Goal: Book appointment/travel/reservation

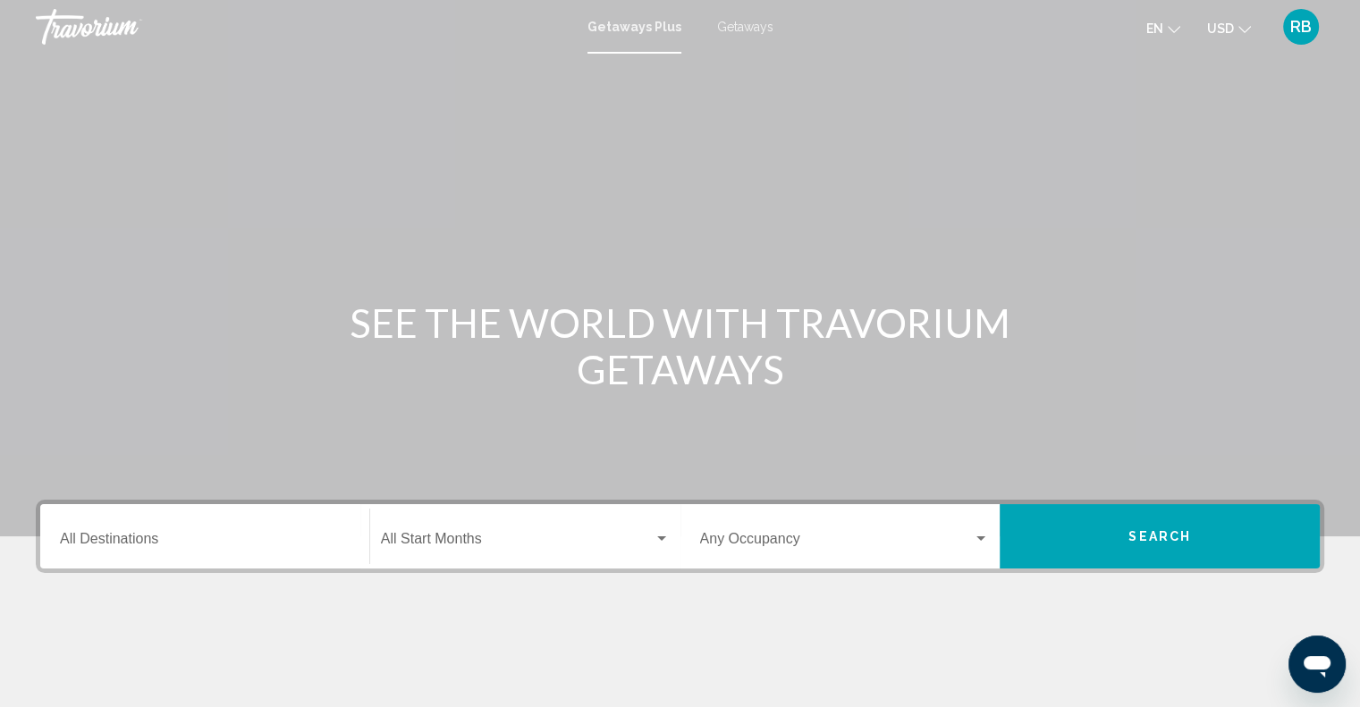
click at [749, 27] on span "Getaways" at bounding box center [745, 27] width 56 height 14
click at [114, 552] on div "Destination All Destinations" at bounding box center [205, 537] width 290 height 56
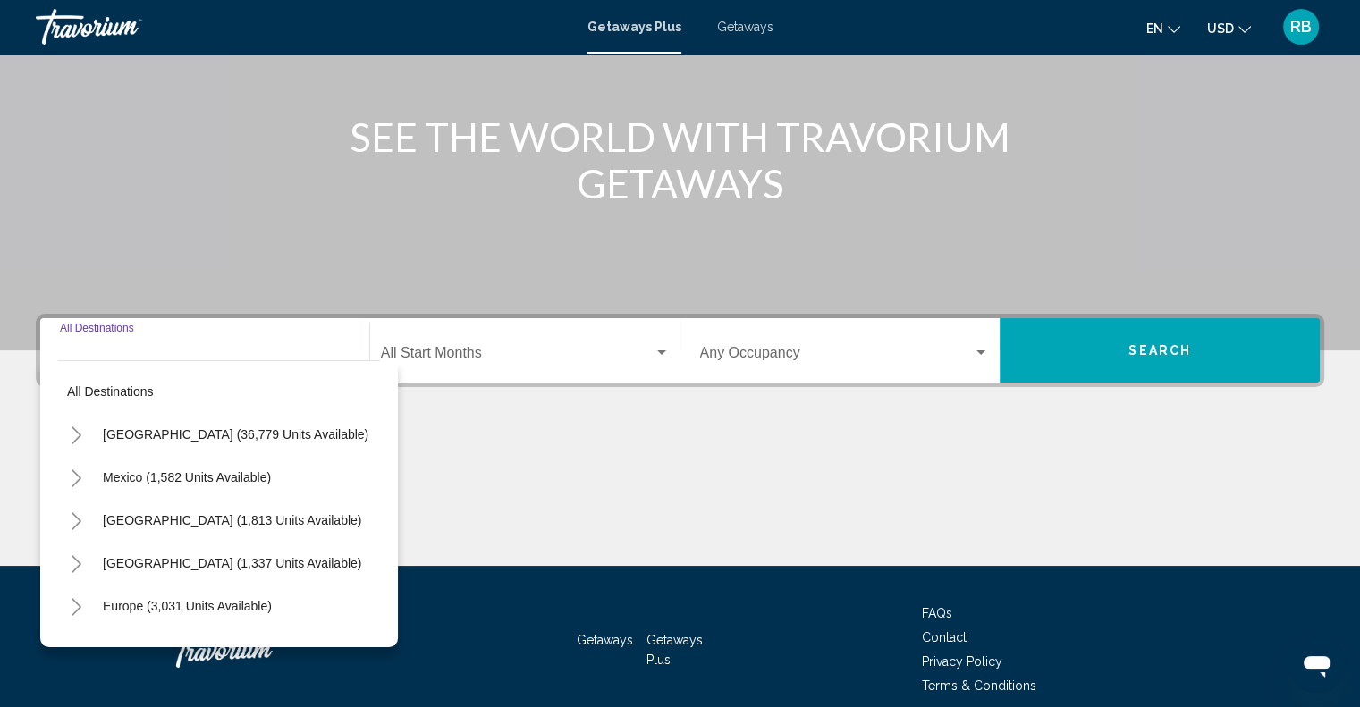
scroll to position [263, 0]
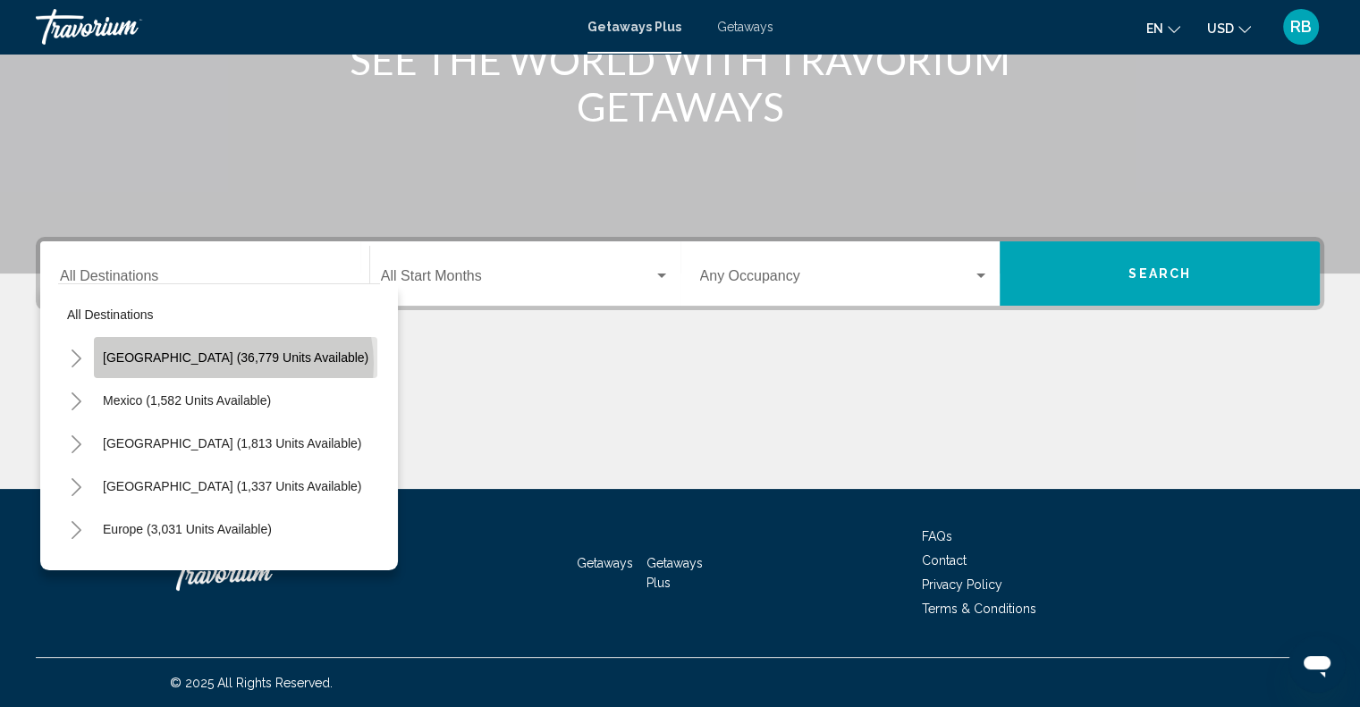
click at [233, 363] on span "[GEOGRAPHIC_DATA] (36,779 units available)" at bounding box center [236, 358] width 266 height 14
type input "**********"
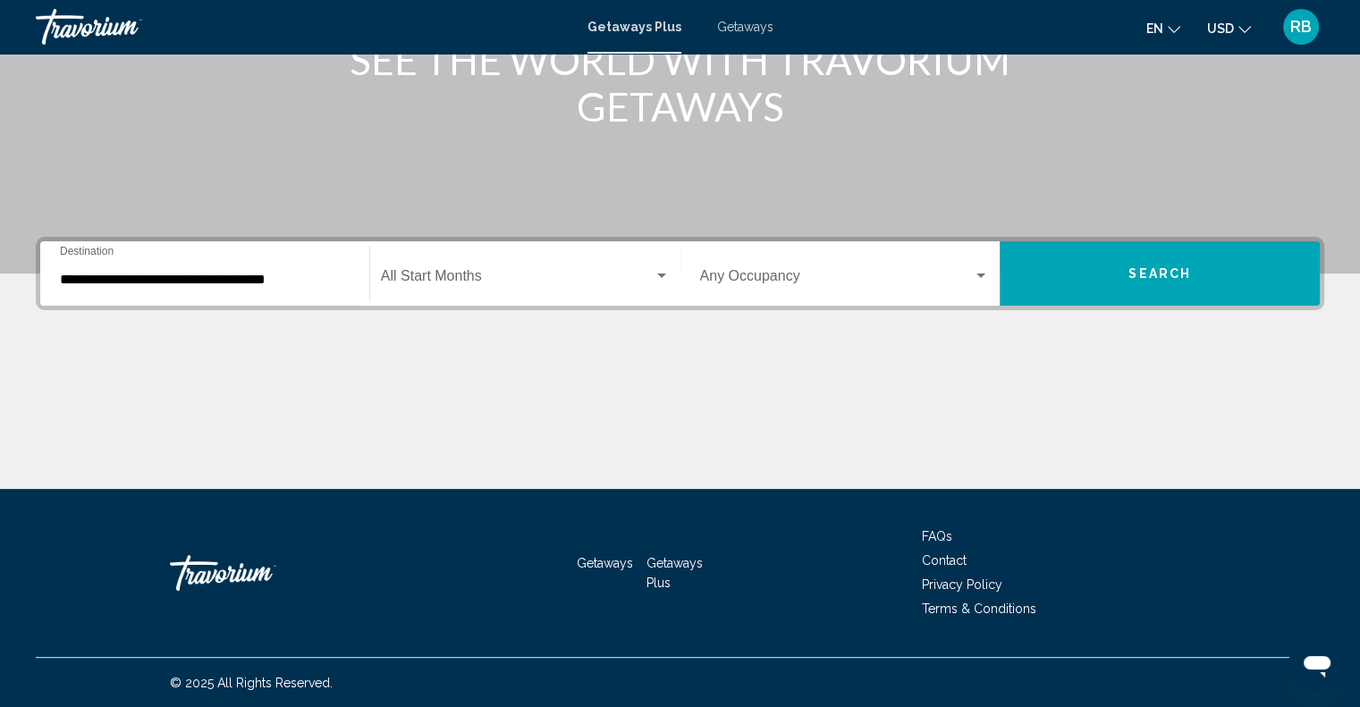
click at [607, 564] on span "Getaways" at bounding box center [605, 563] width 56 height 14
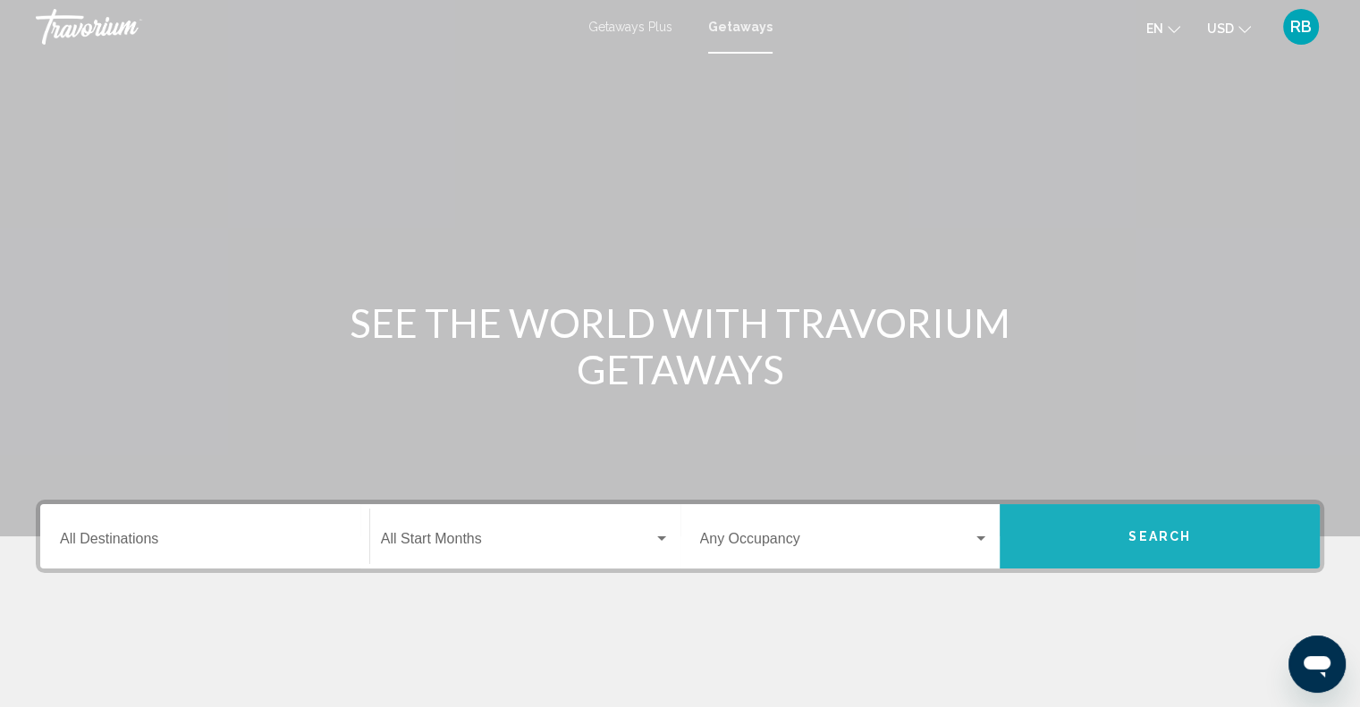
click at [1164, 538] on span "Search" at bounding box center [1160, 537] width 63 height 14
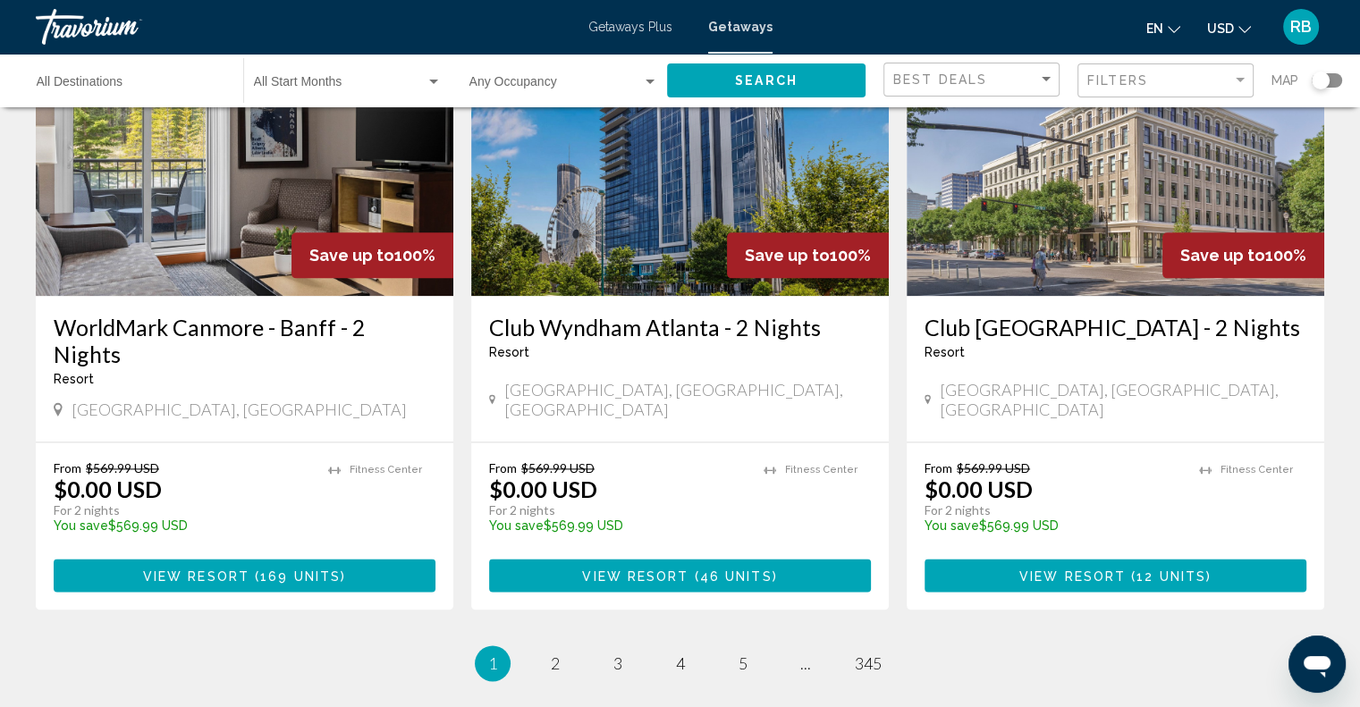
scroll to position [2165, 0]
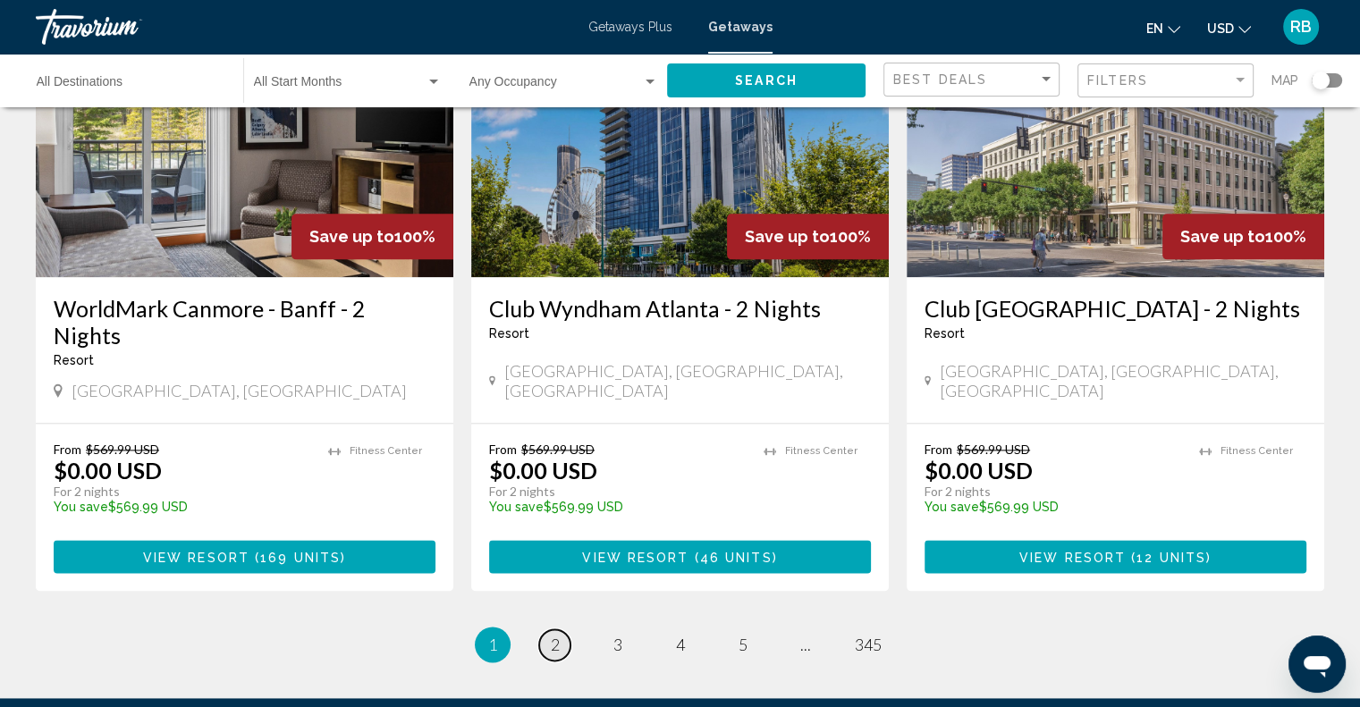
click at [551, 635] on span "2" at bounding box center [555, 645] width 9 height 20
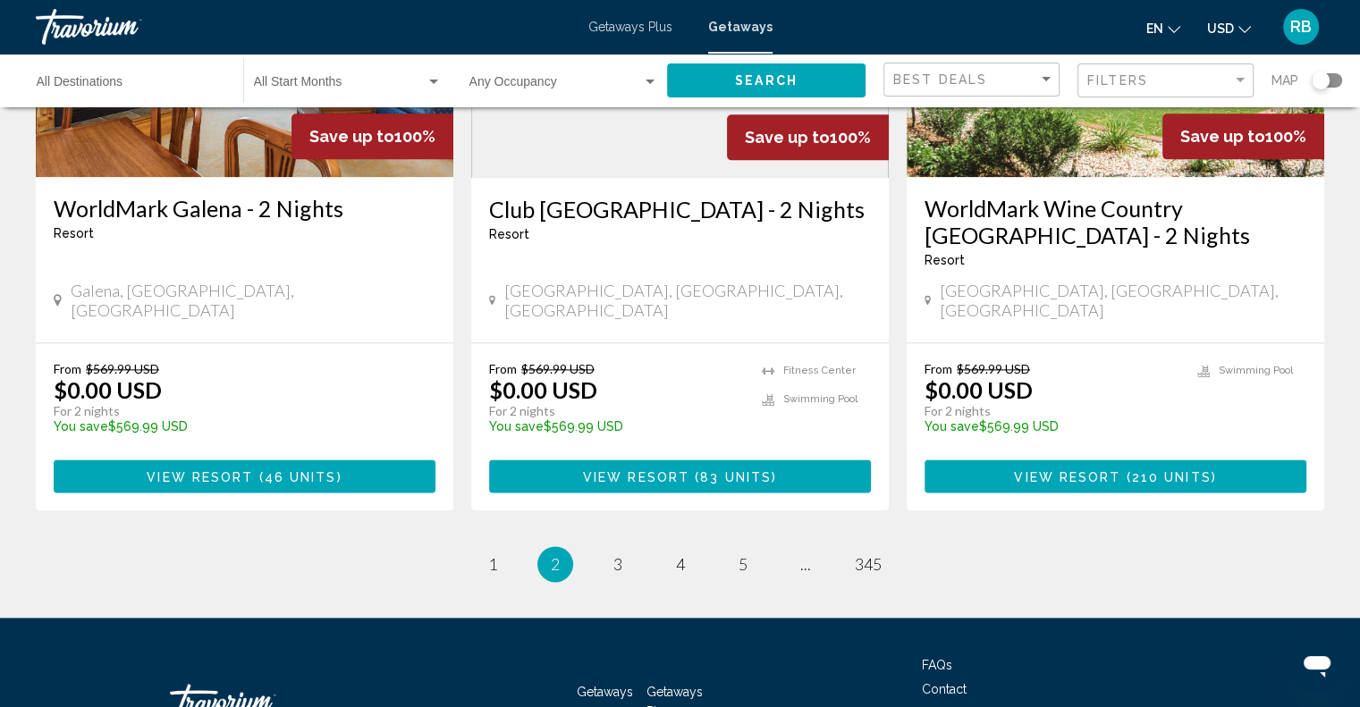
scroll to position [2286, 0]
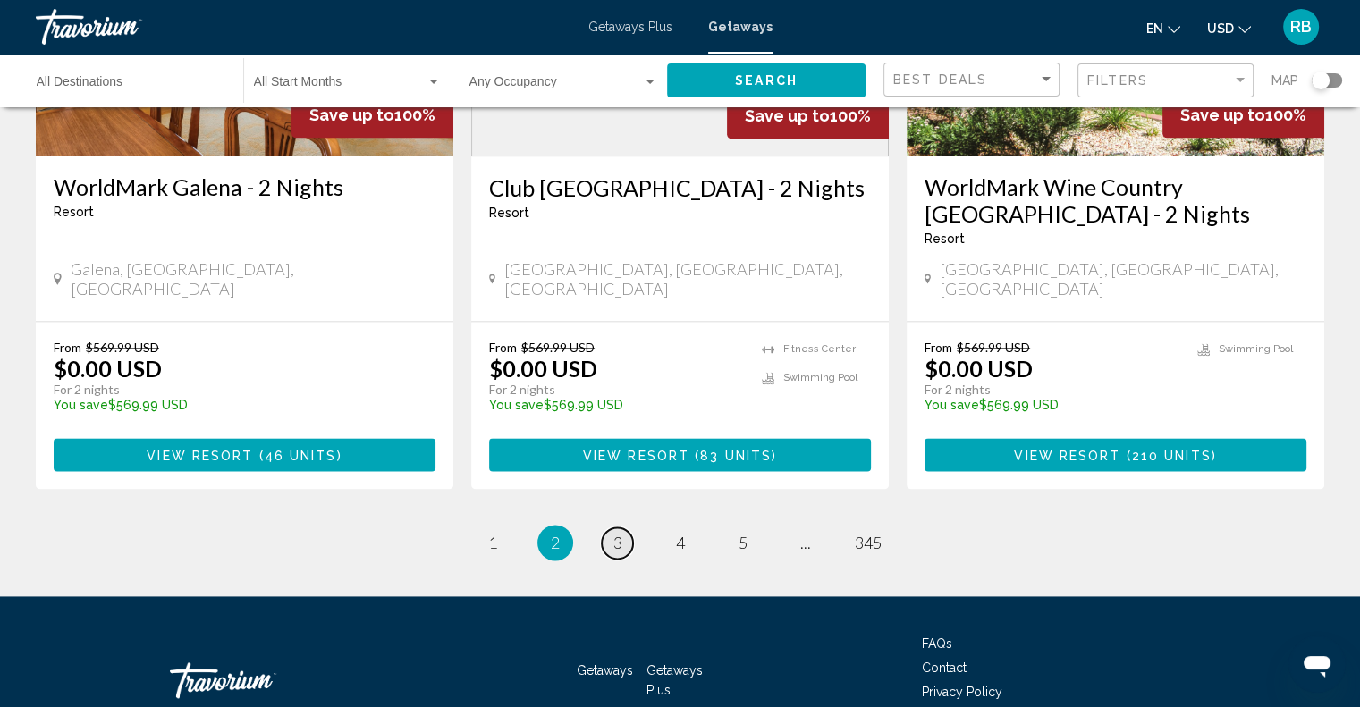
click at [619, 533] on span "3" at bounding box center [618, 543] width 9 height 20
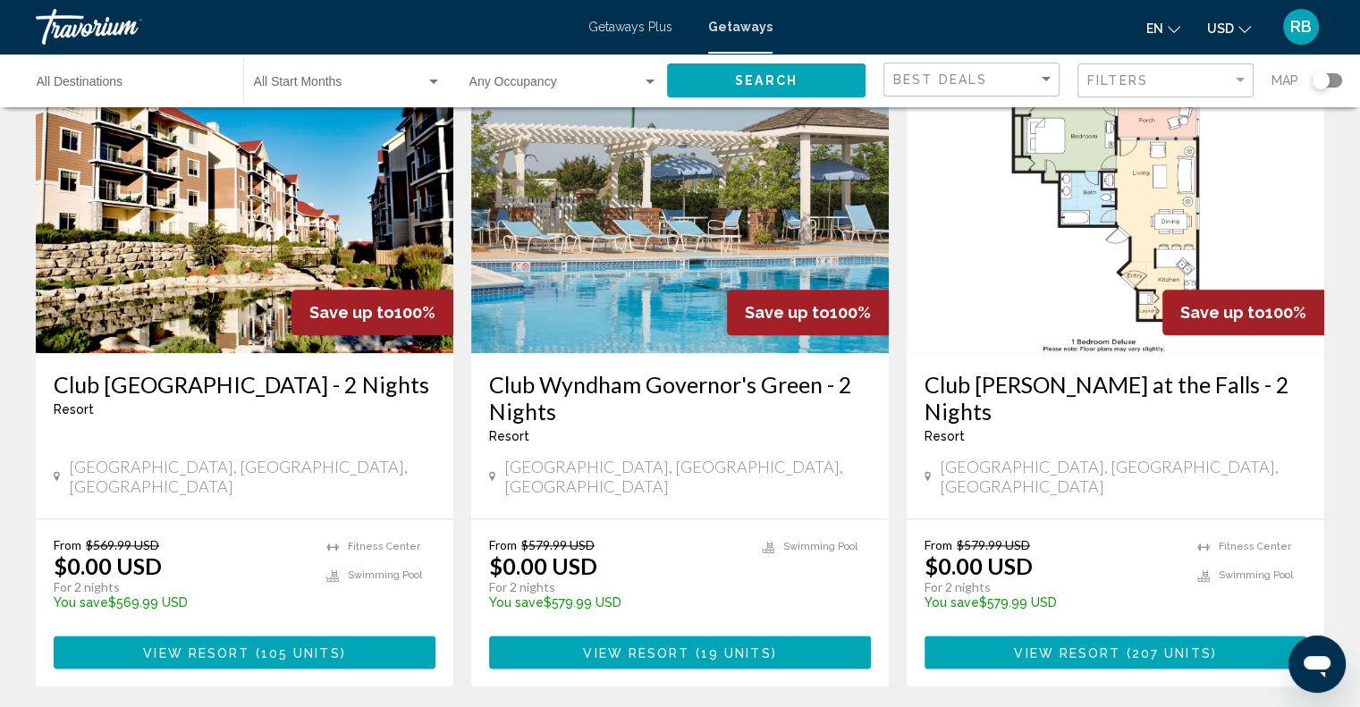
scroll to position [2110, 0]
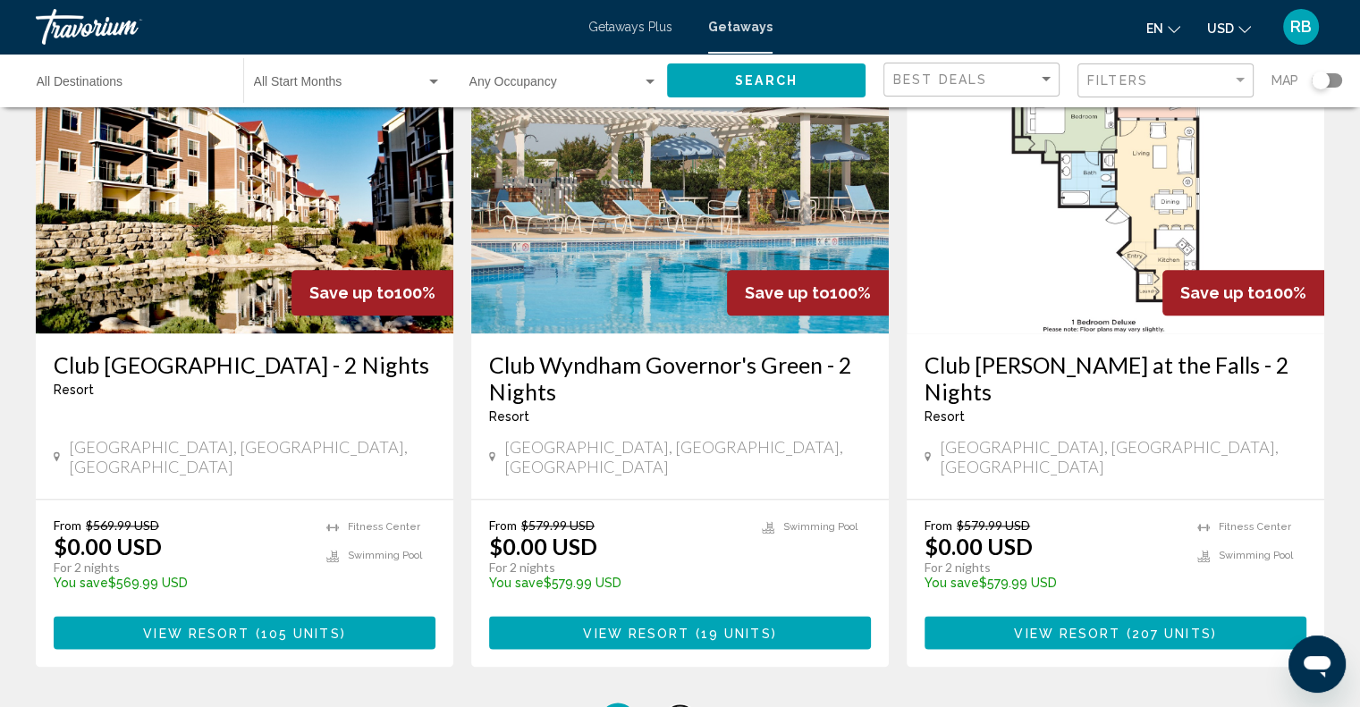
click at [681, 707] on span "4" at bounding box center [680, 721] width 9 height 20
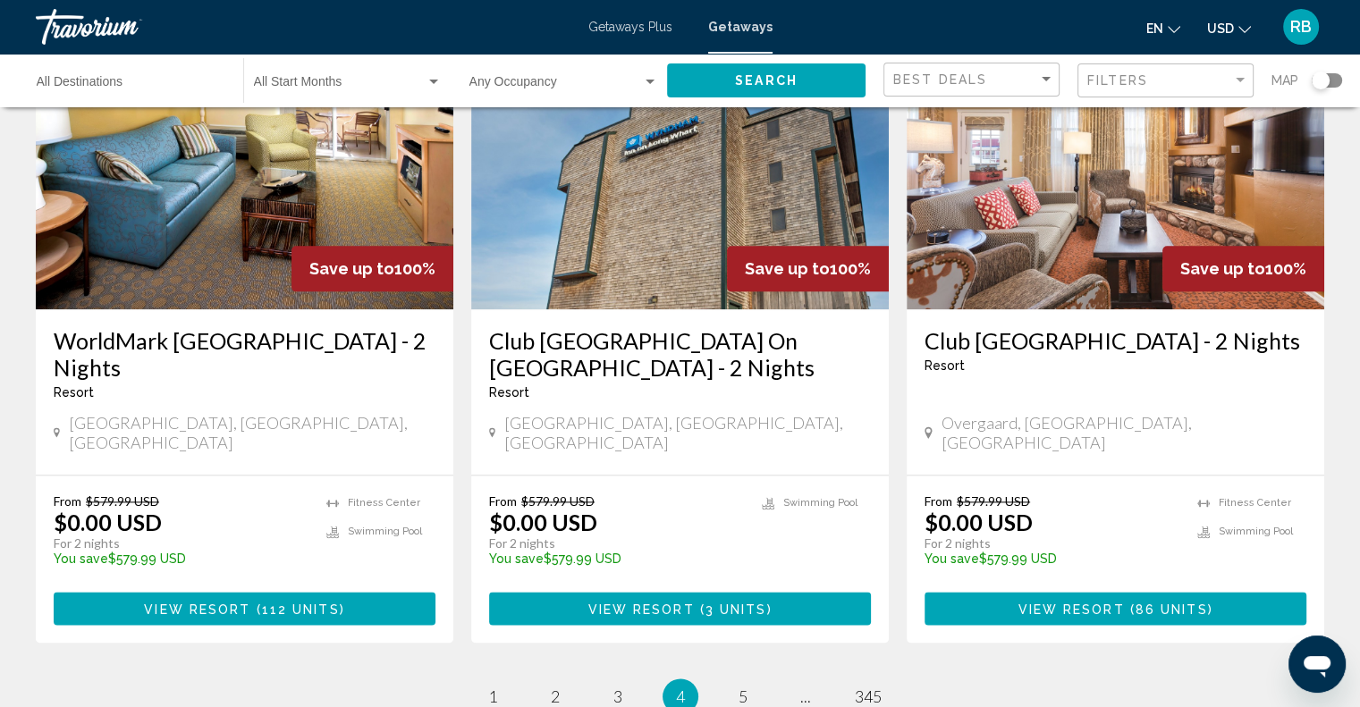
scroll to position [2178, 0]
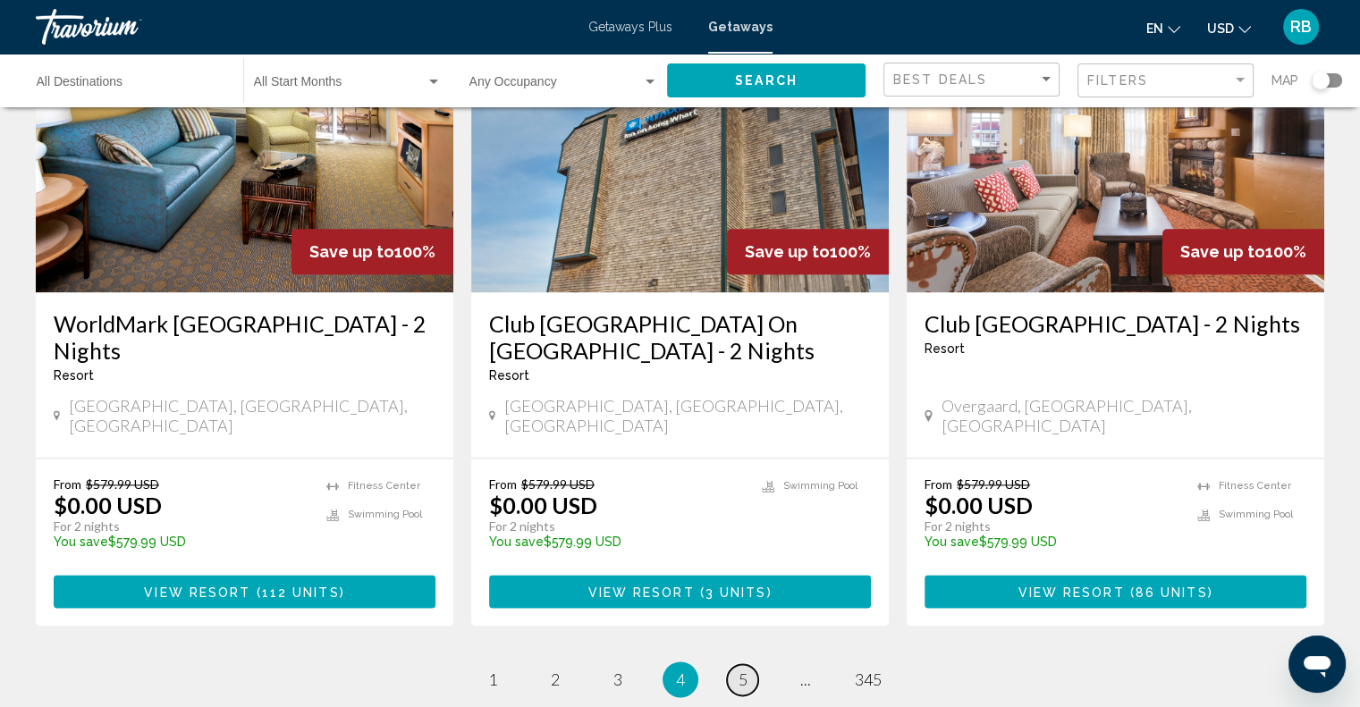
click at [741, 670] on span "5" at bounding box center [743, 680] width 9 height 20
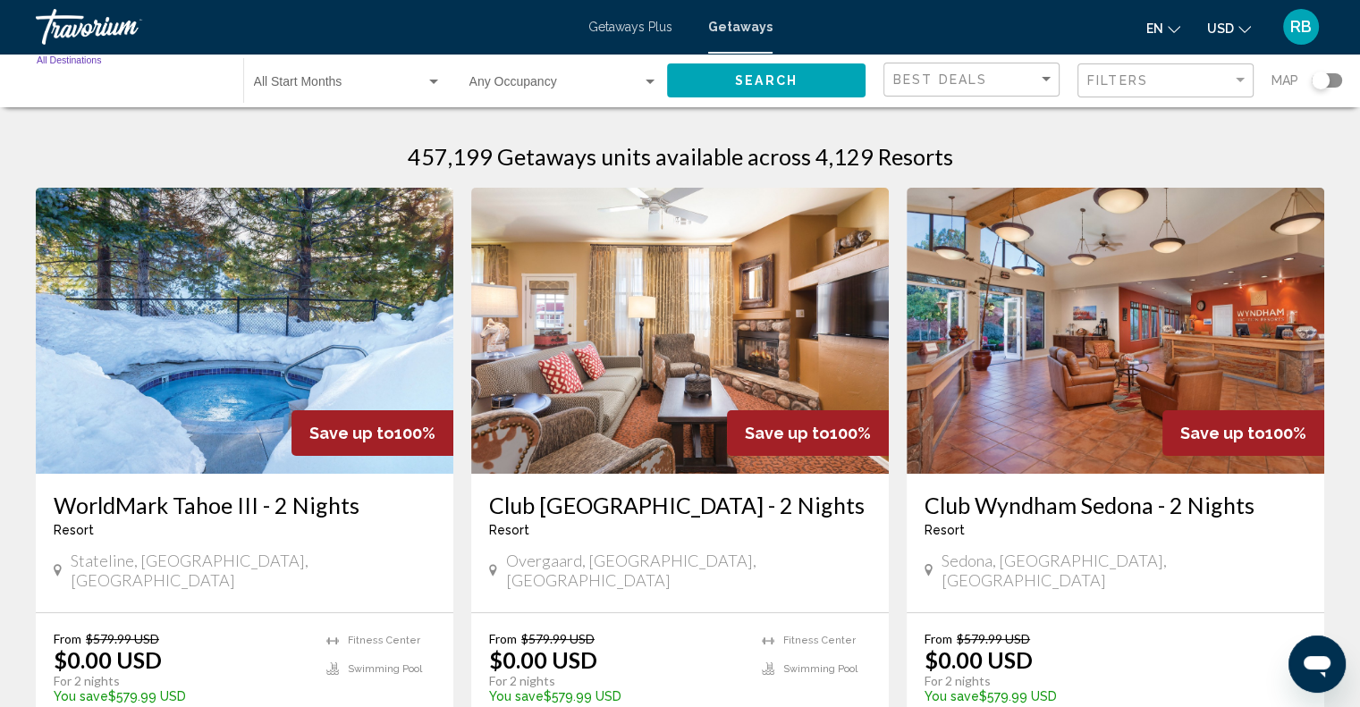
click at [105, 81] on input "Destination All Destinations" at bounding box center [131, 86] width 189 height 14
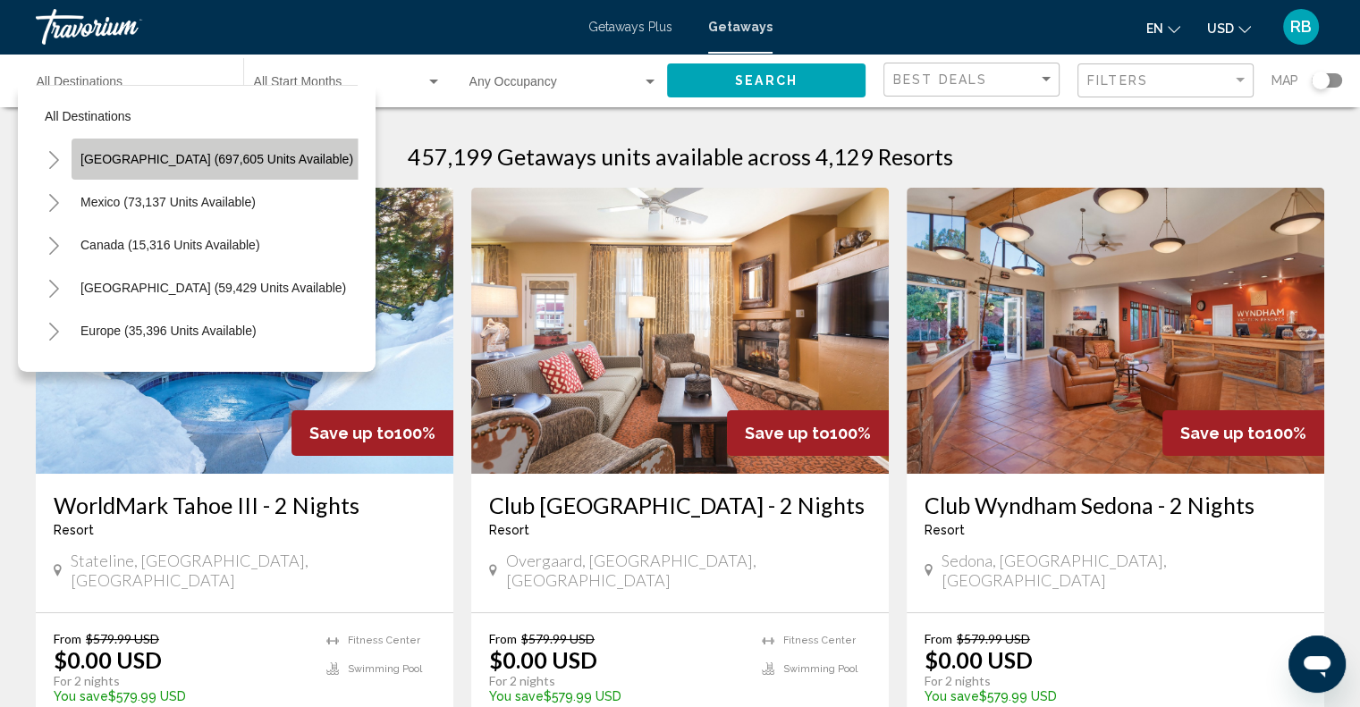
click at [228, 153] on span "[GEOGRAPHIC_DATA] (697,605 units available)" at bounding box center [216, 159] width 273 height 14
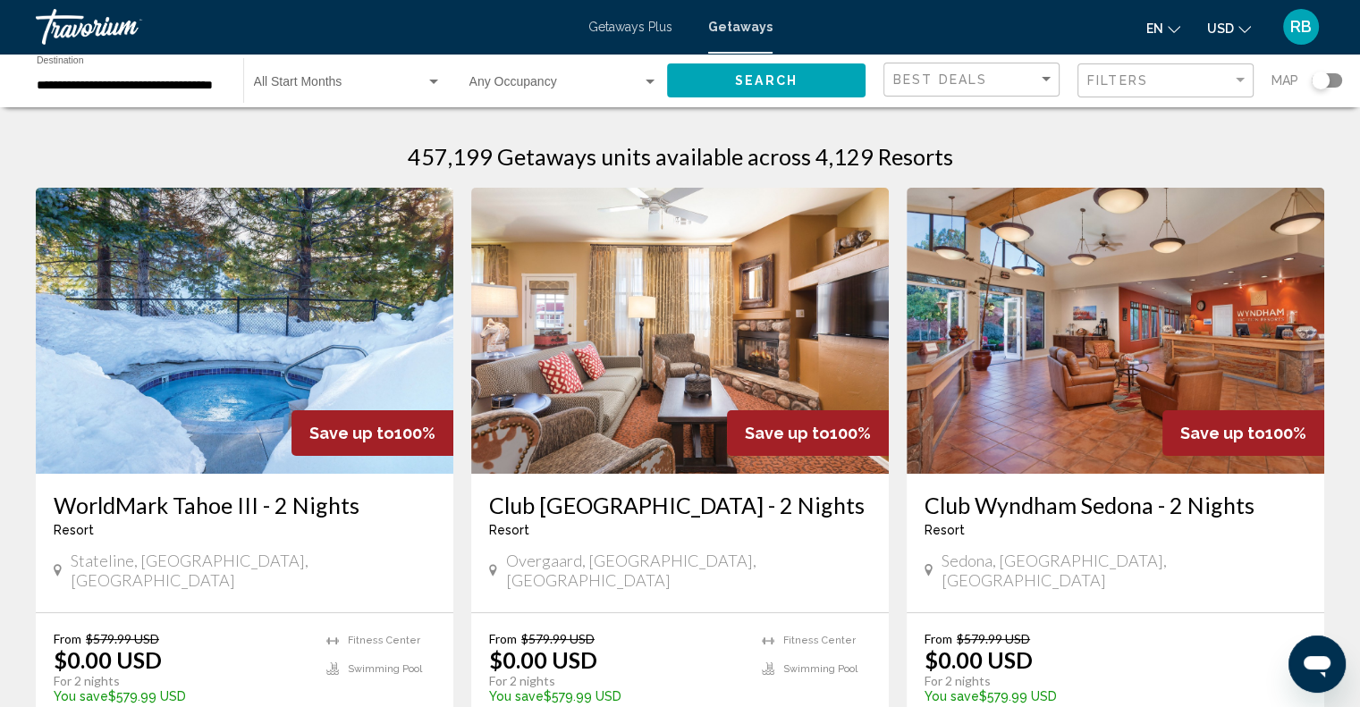
click at [211, 74] on div "**********" at bounding box center [131, 80] width 189 height 49
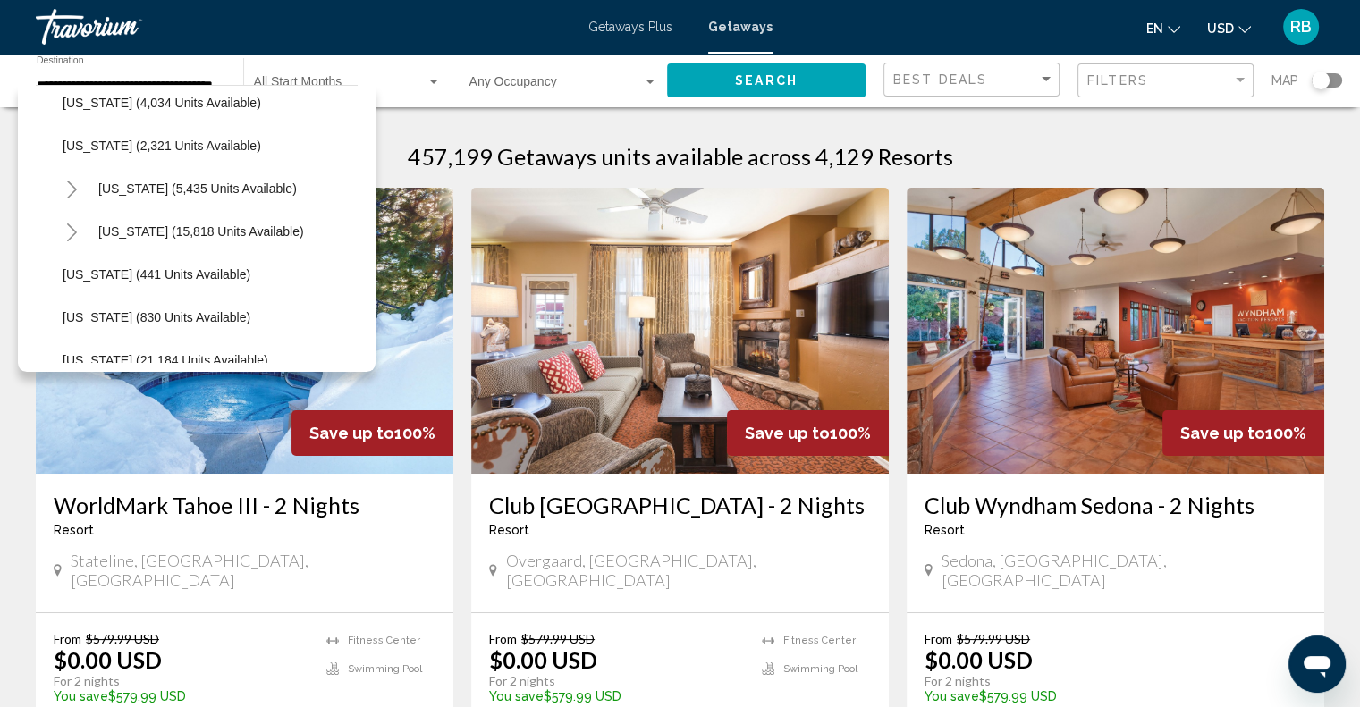
scroll to position [1176, 0]
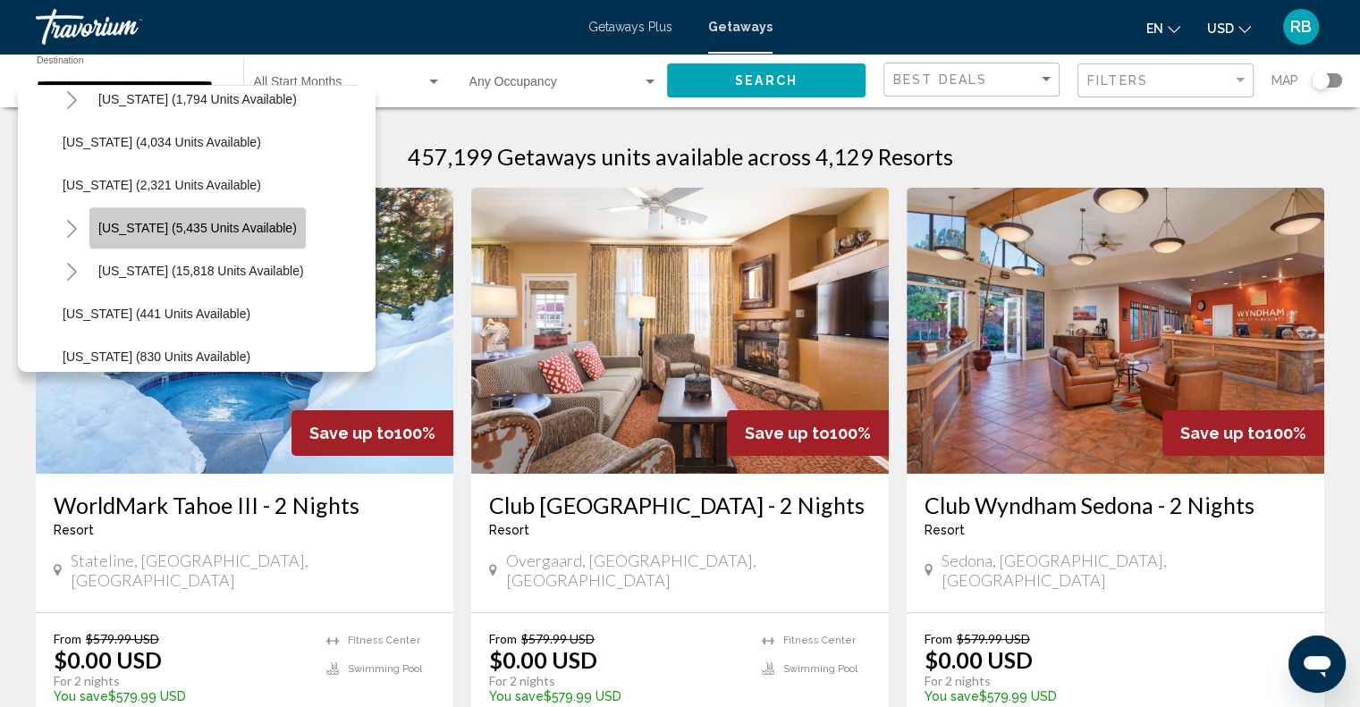
click at [247, 224] on span "[US_STATE] (5,435 units available)" at bounding box center [197, 228] width 199 height 14
type input "**********"
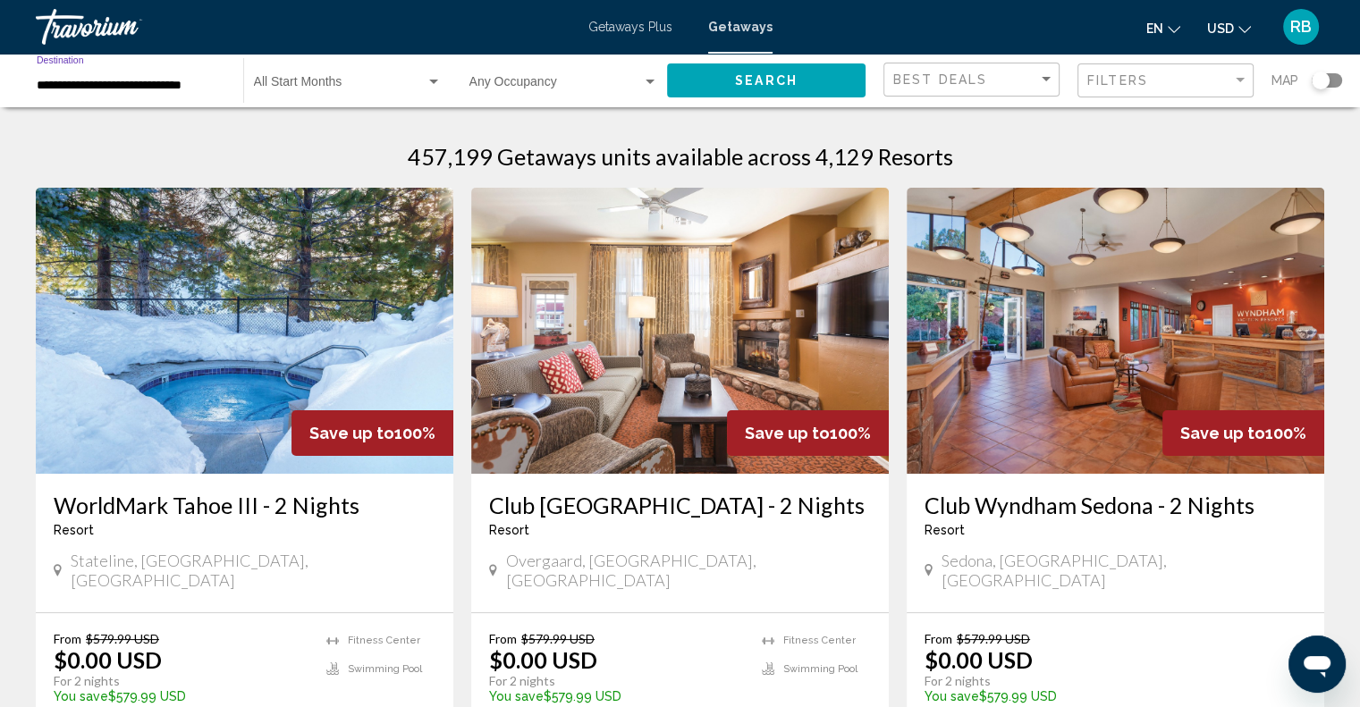
scroll to position [0, 0]
click at [769, 69] on button "Search" at bounding box center [766, 80] width 199 height 33
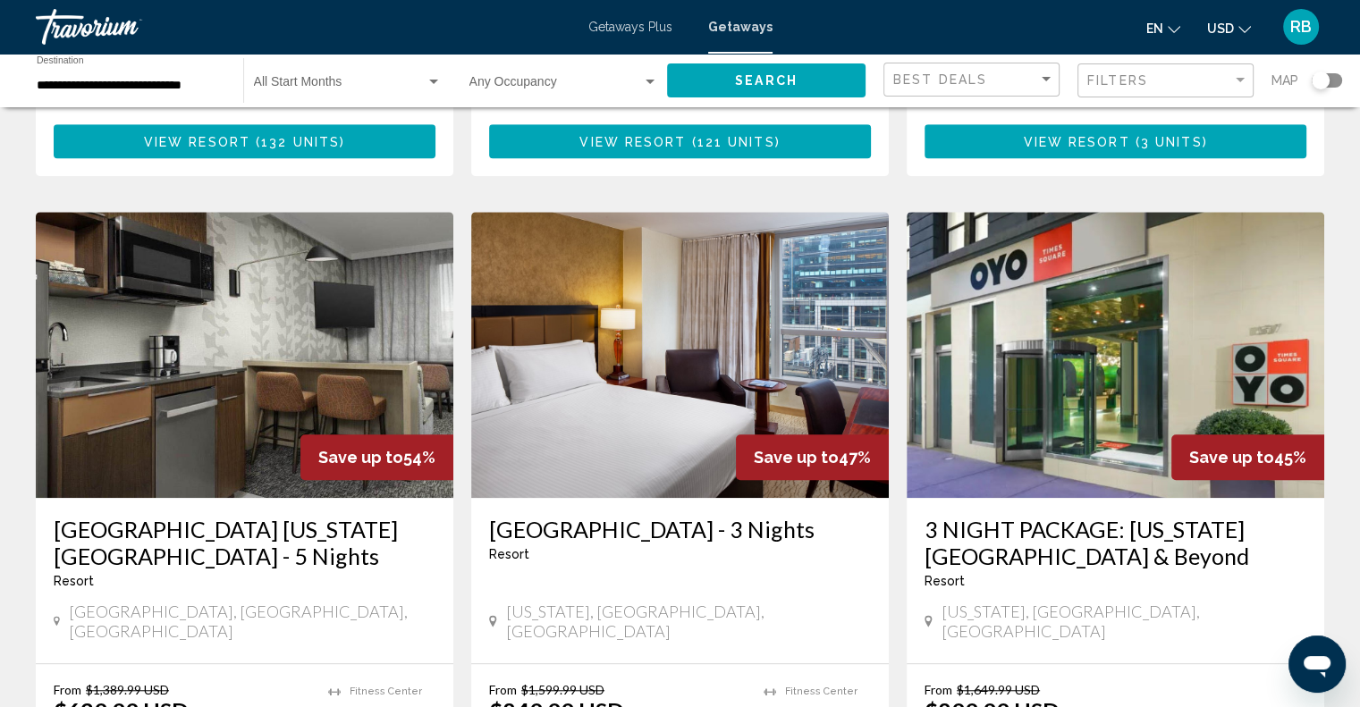
scroll to position [1258, 0]
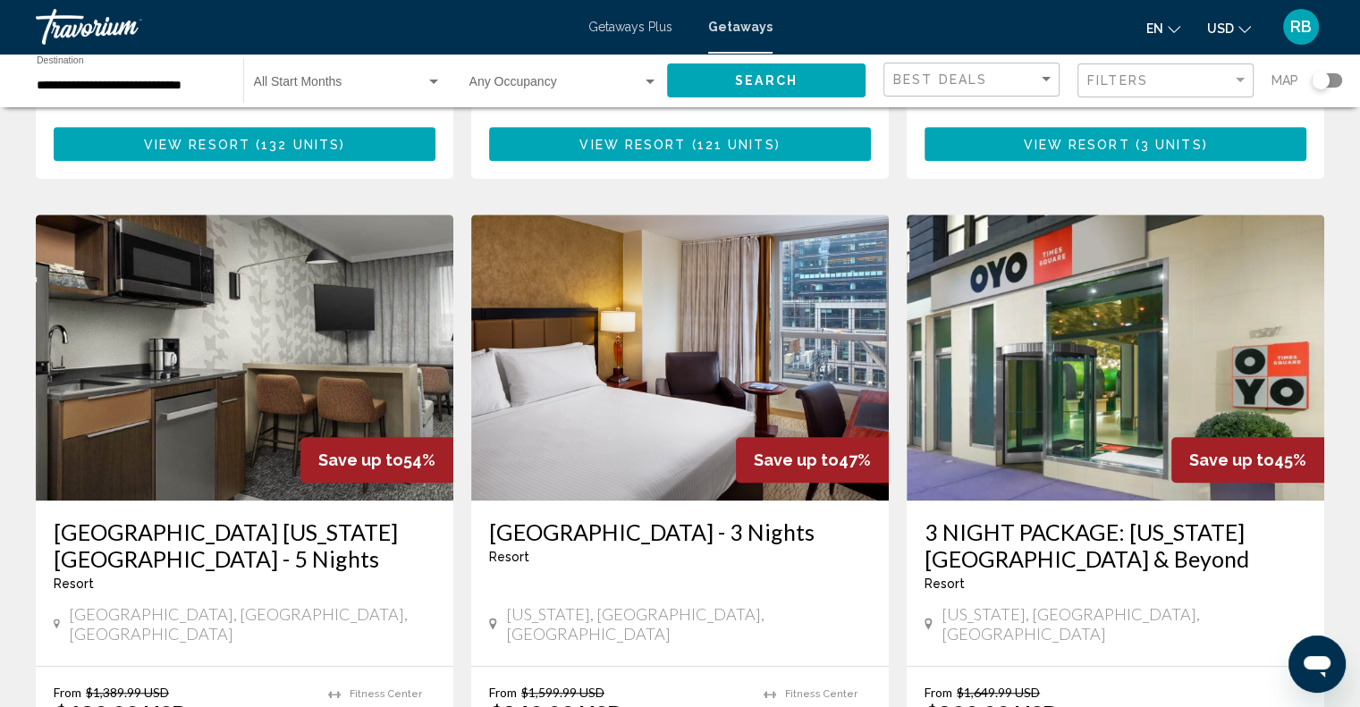
click at [1029, 272] on img "Main content" at bounding box center [1116, 358] width 418 height 286
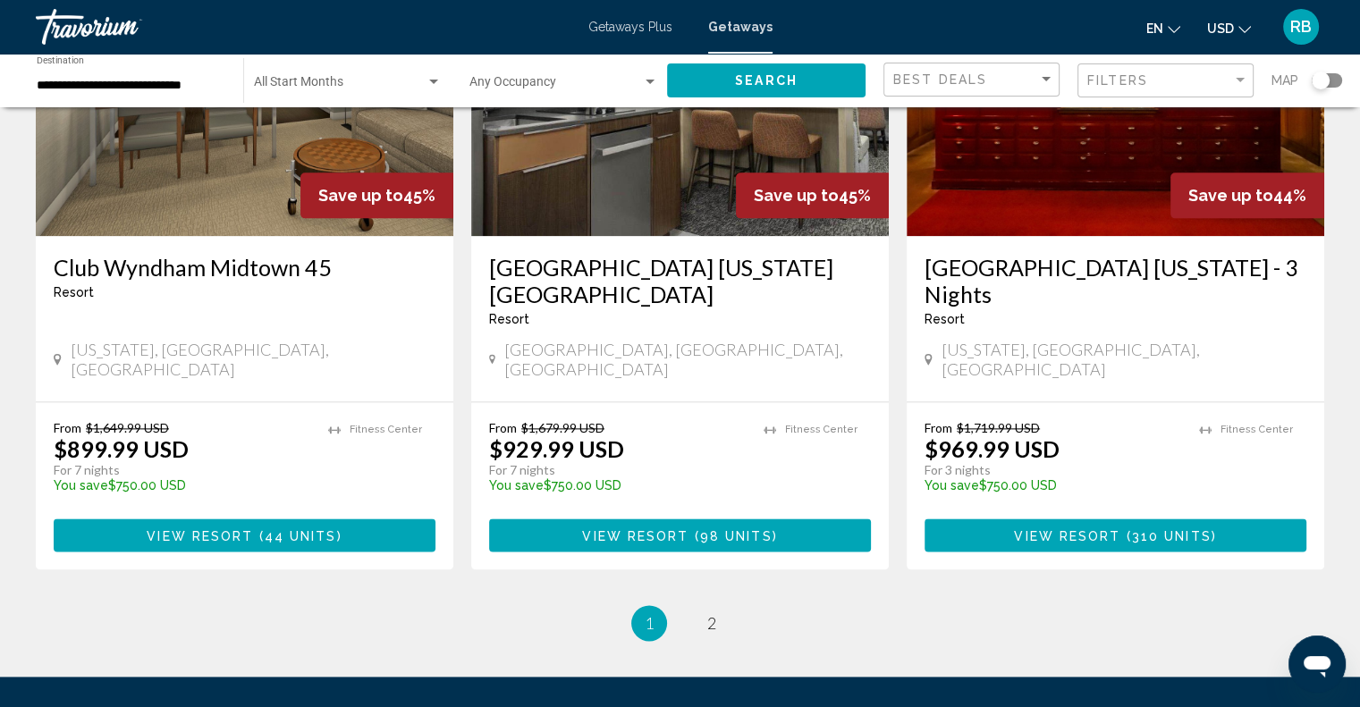
scroll to position [2034, 0]
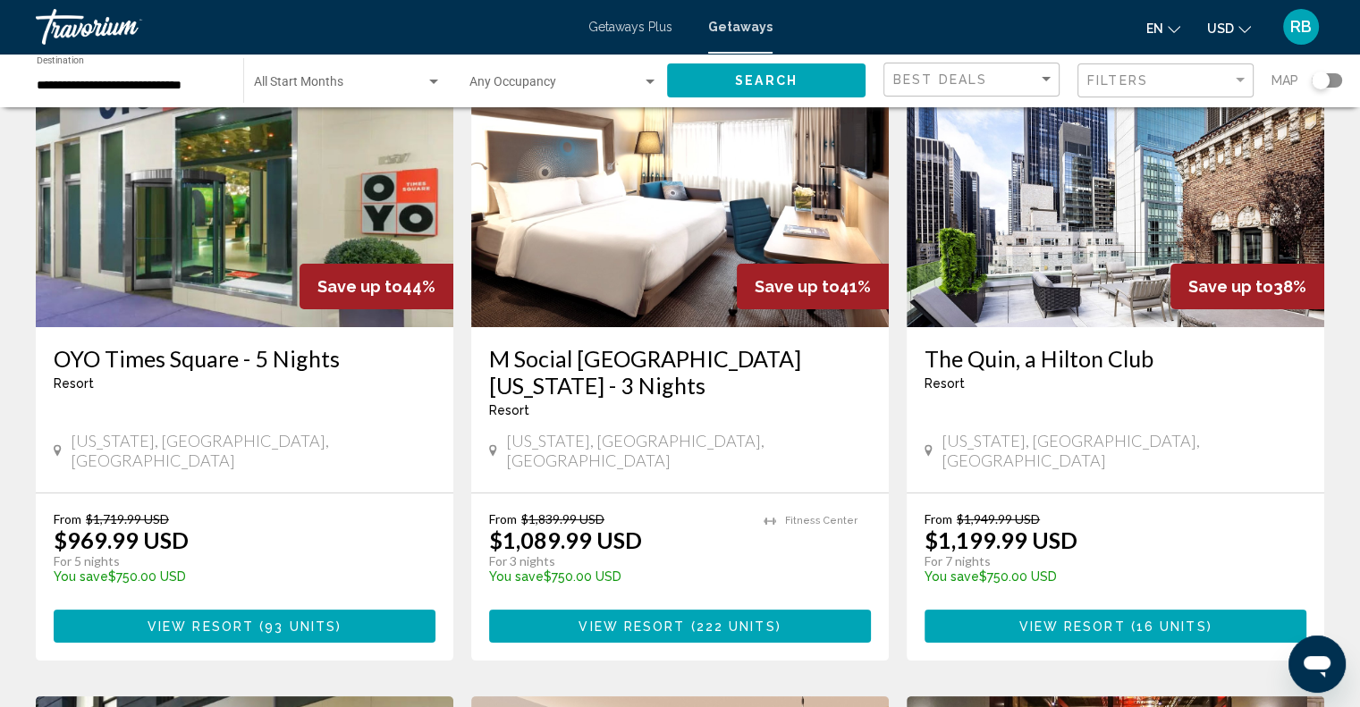
scroll to position [55, 0]
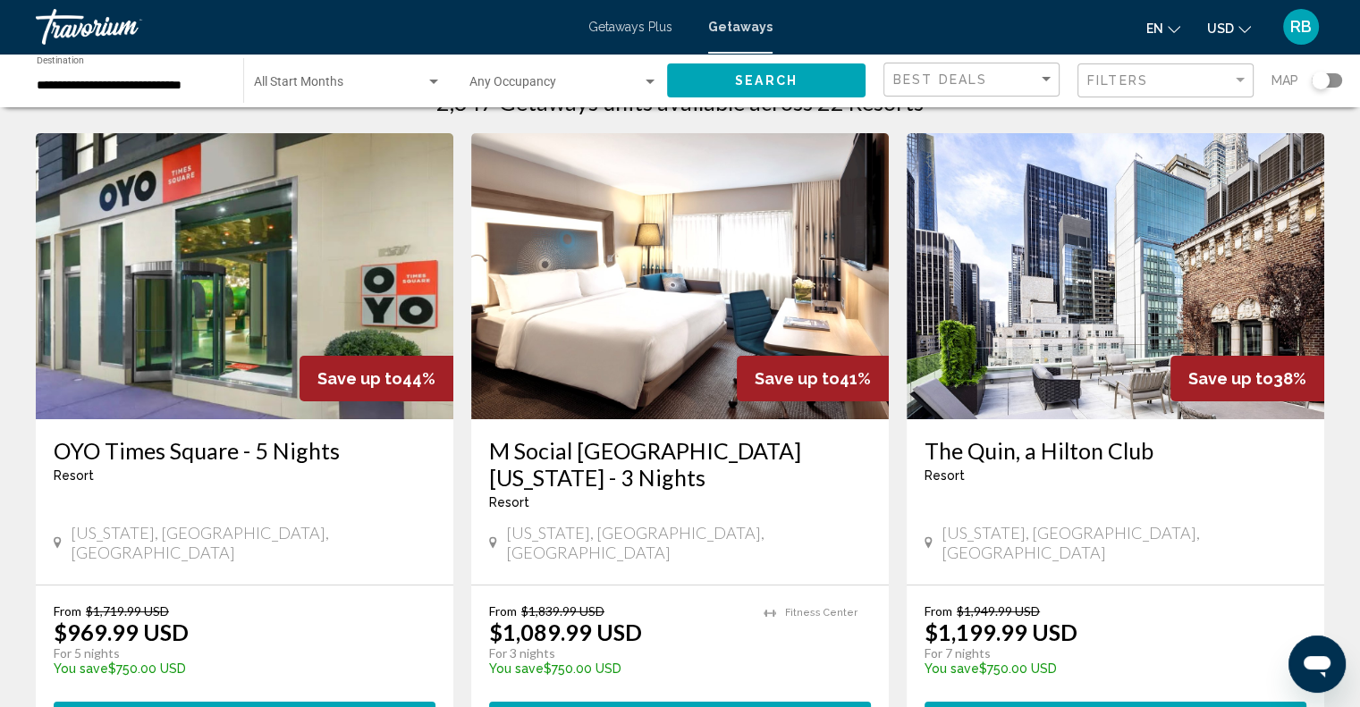
click at [639, 25] on span "Getaways Plus" at bounding box center [630, 27] width 84 height 14
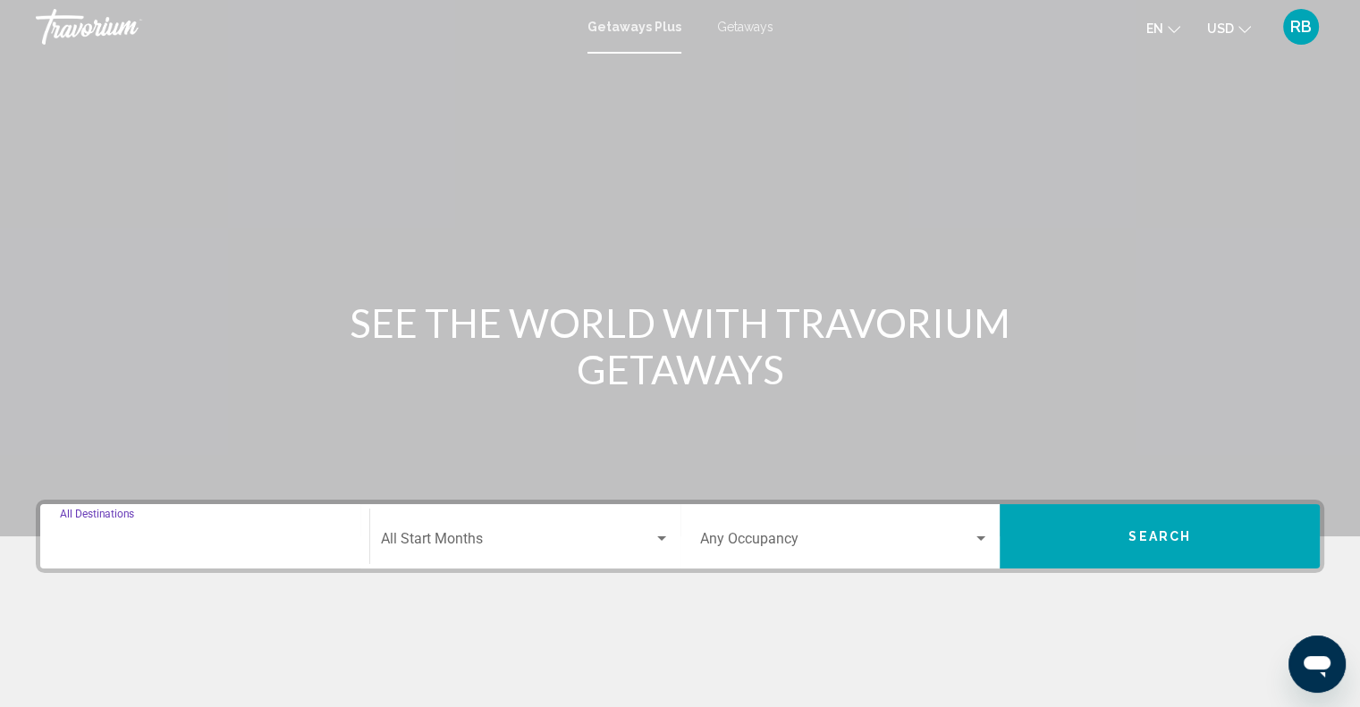
click at [312, 544] on input "Destination All Destinations" at bounding box center [205, 543] width 290 height 16
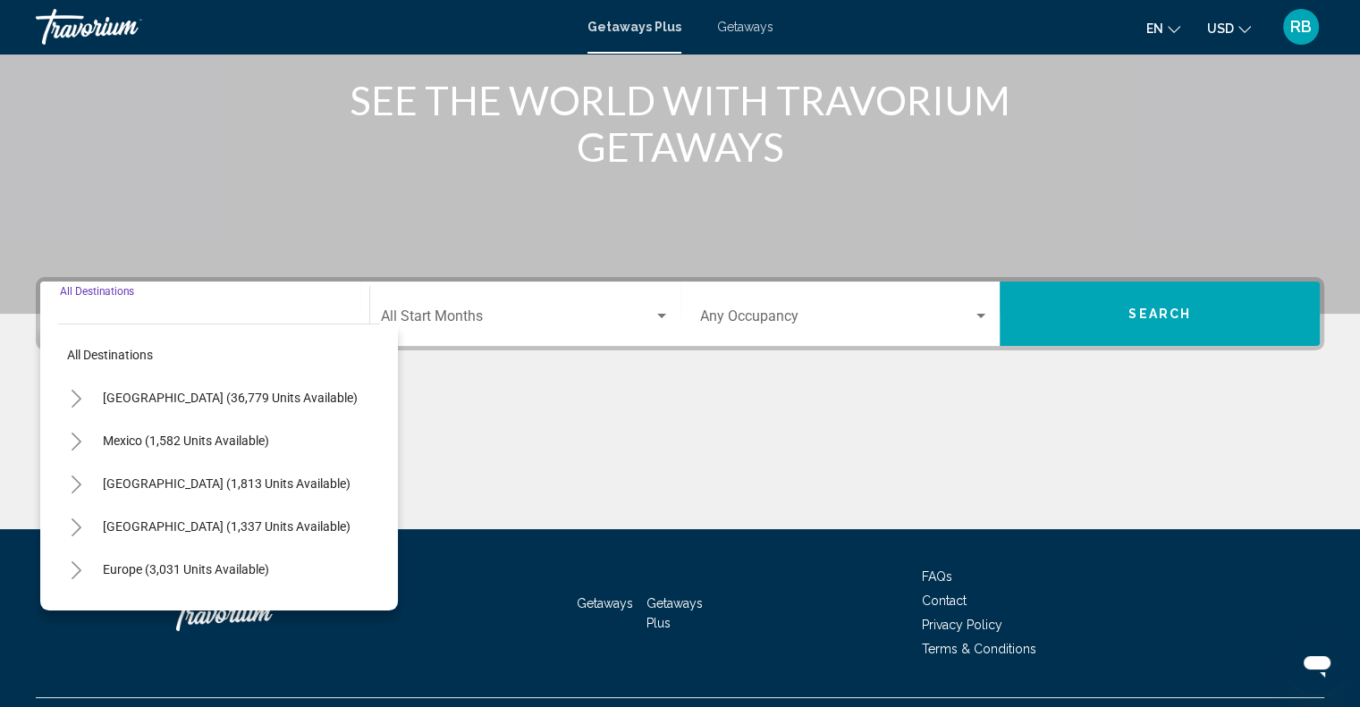
scroll to position [263, 0]
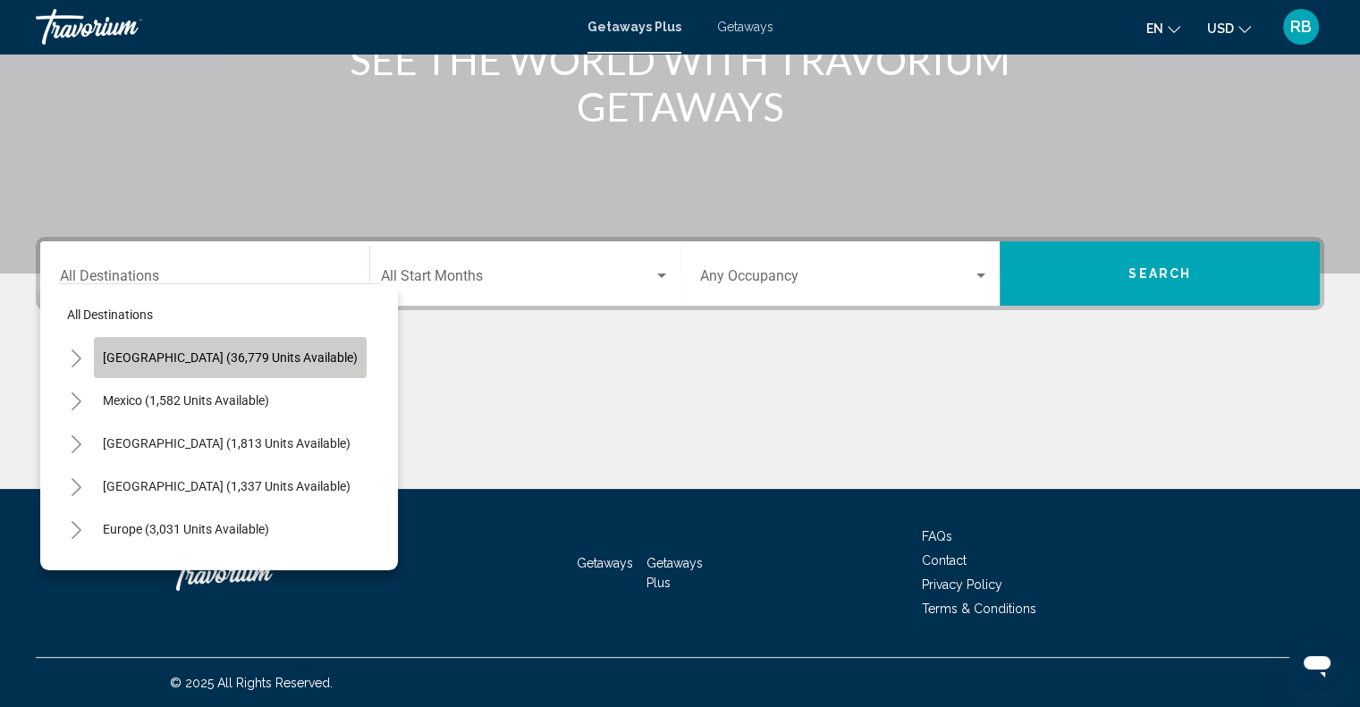
click at [251, 363] on span "[GEOGRAPHIC_DATA] (36,779 units available)" at bounding box center [230, 358] width 255 height 14
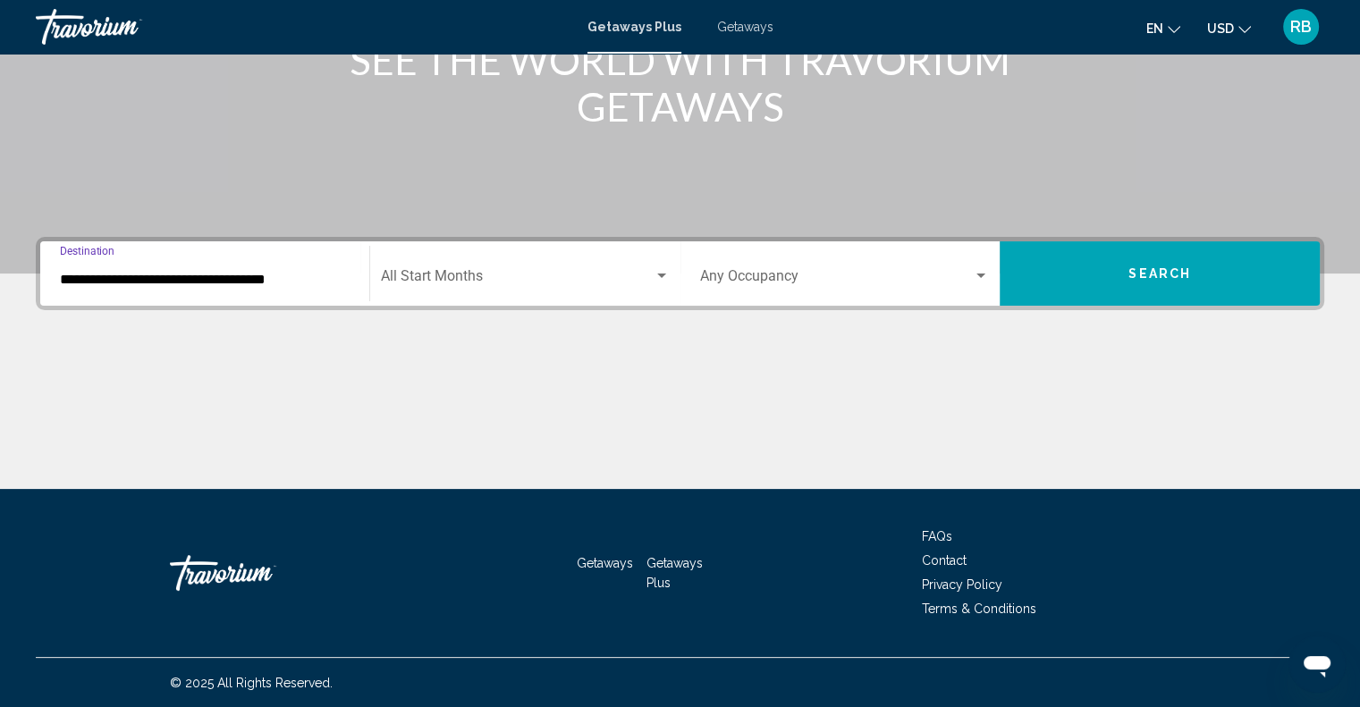
click at [282, 282] on input "**********" at bounding box center [205, 280] width 290 height 16
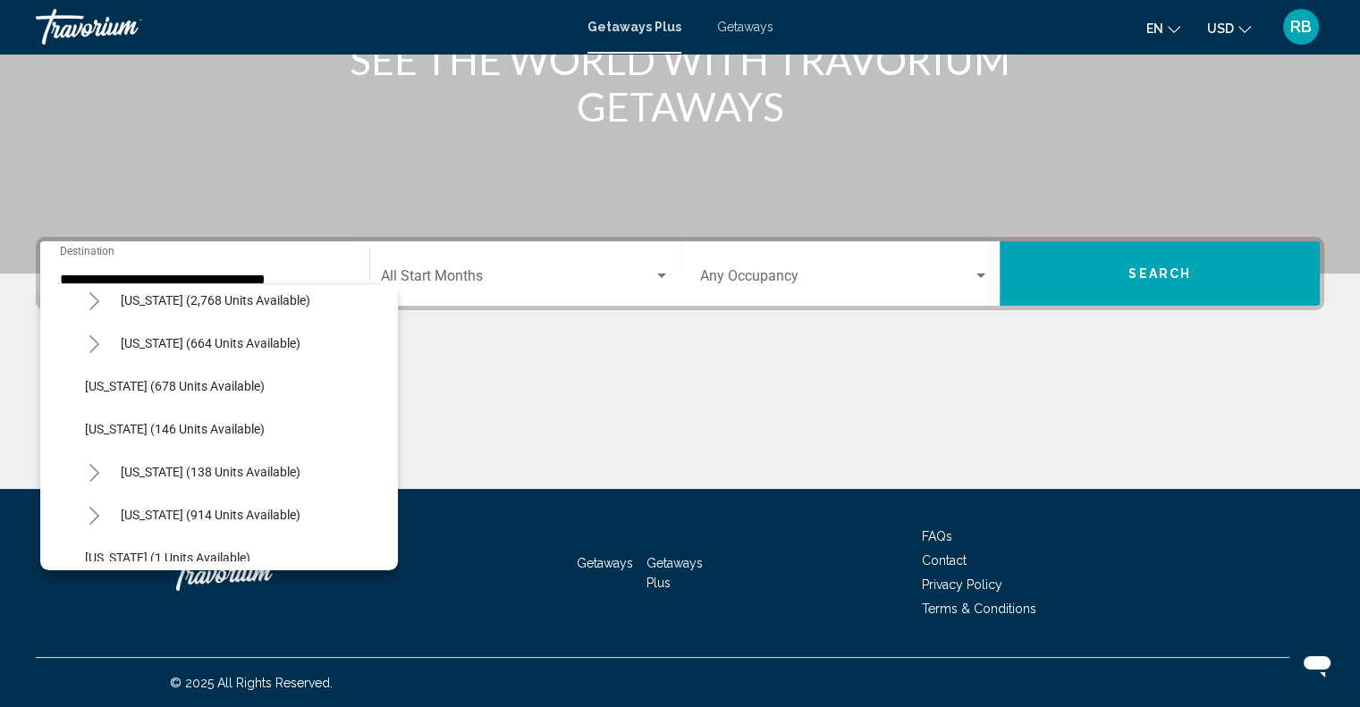
scroll to position [1009, 0]
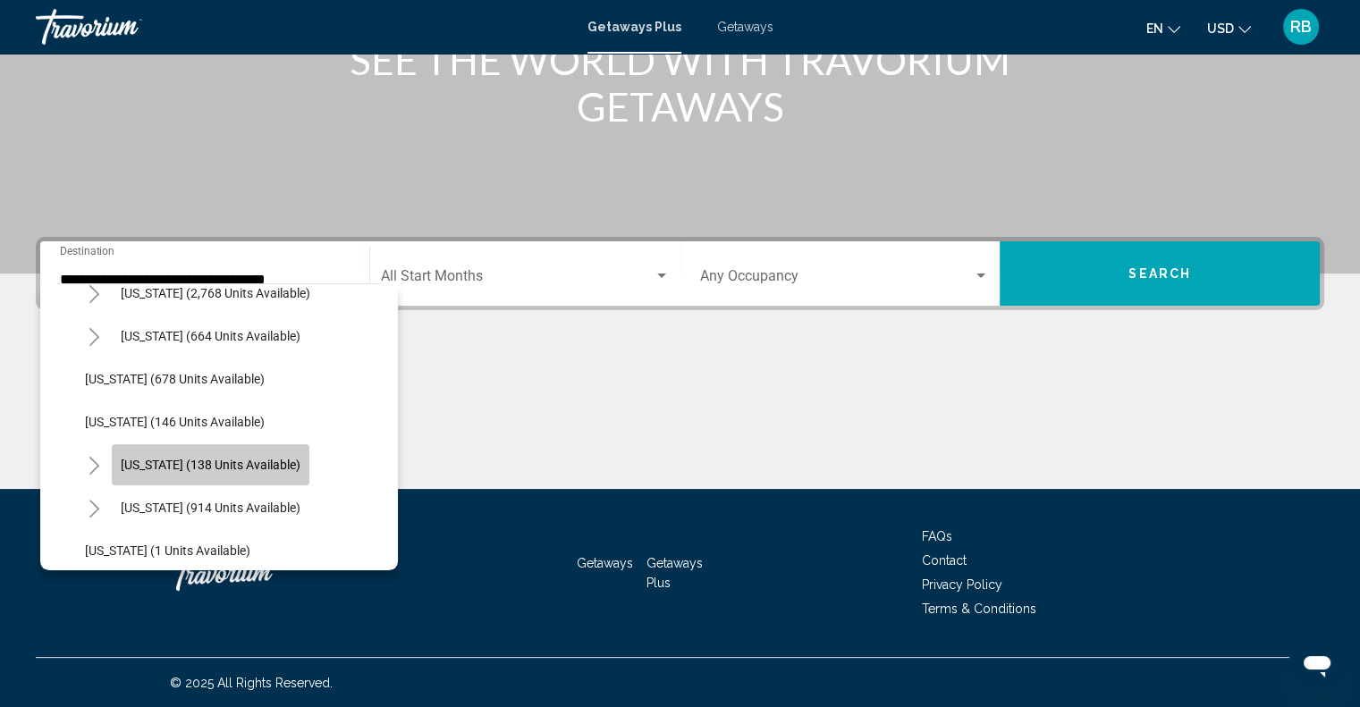
click at [265, 453] on button "[US_STATE] (138 units available)" at bounding box center [211, 465] width 198 height 41
type input "**********"
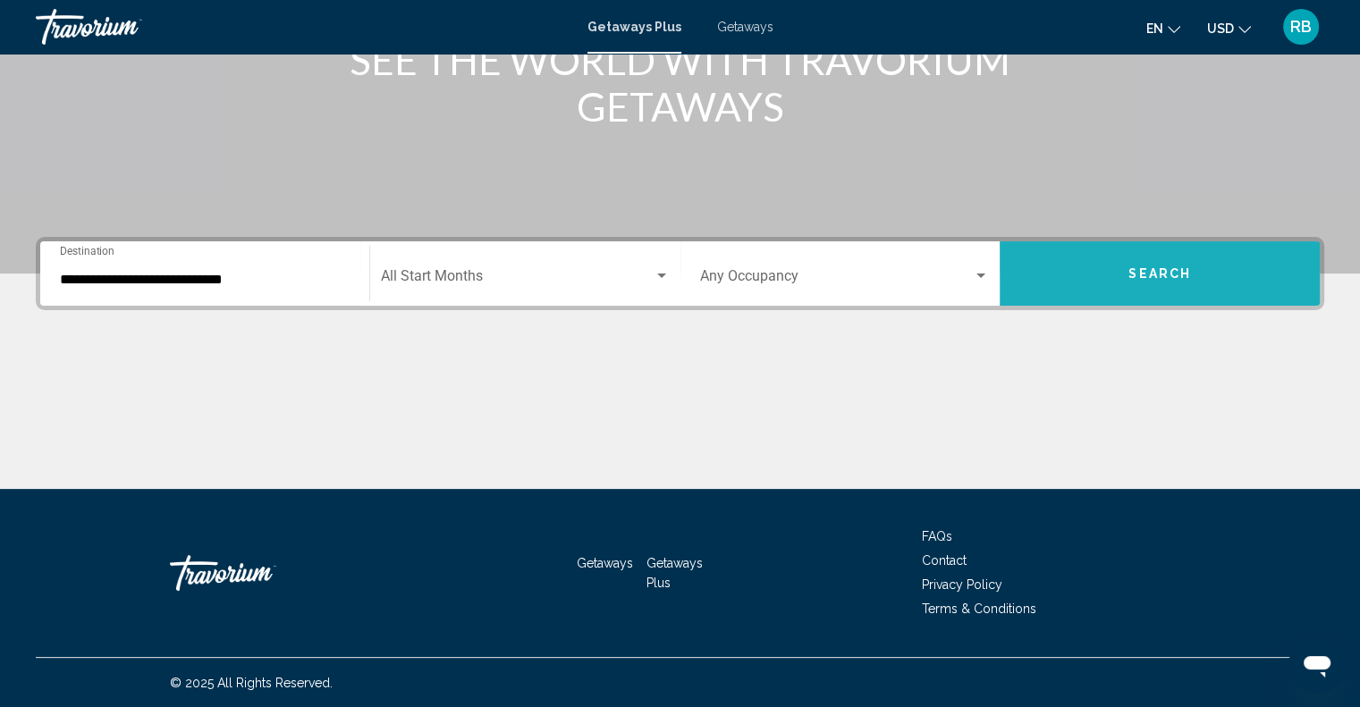
click at [1171, 271] on span "Search" at bounding box center [1160, 274] width 63 height 14
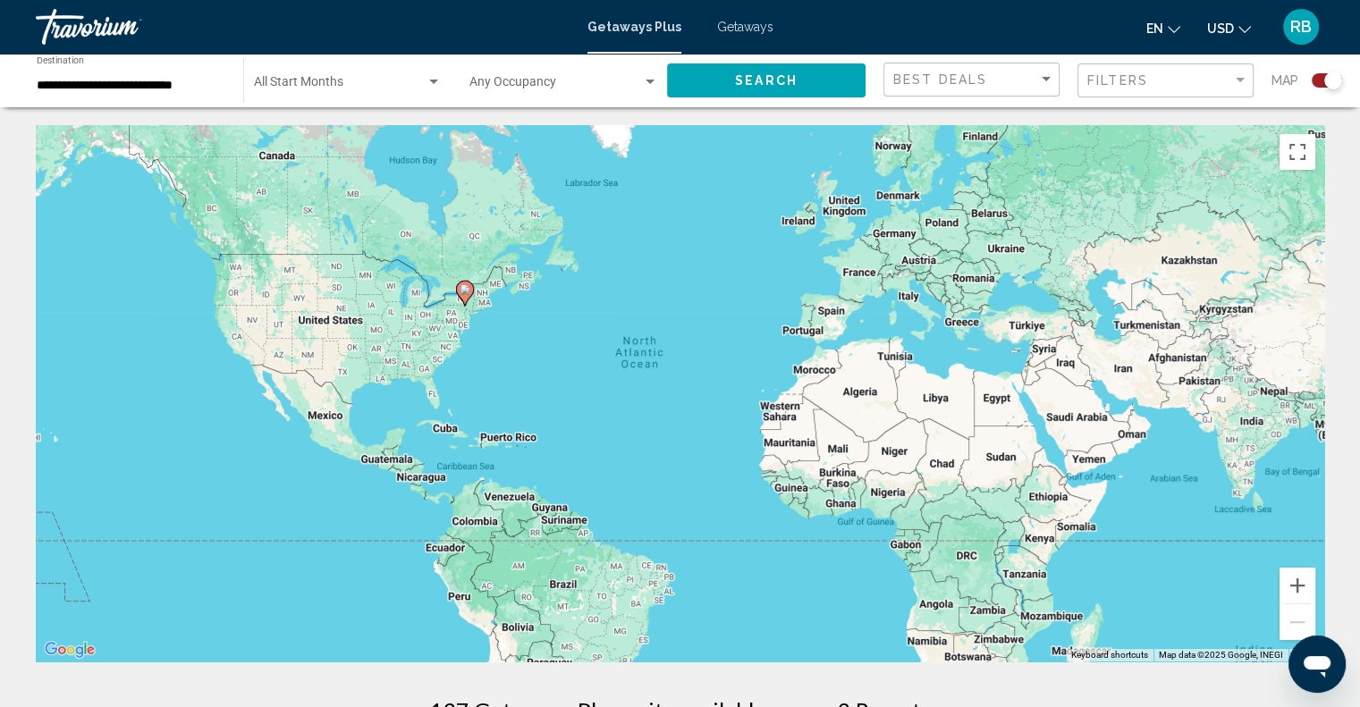
drag, startPoint x: 412, startPoint y: 212, endPoint x: 354, endPoint y: 56, distance: 166.1
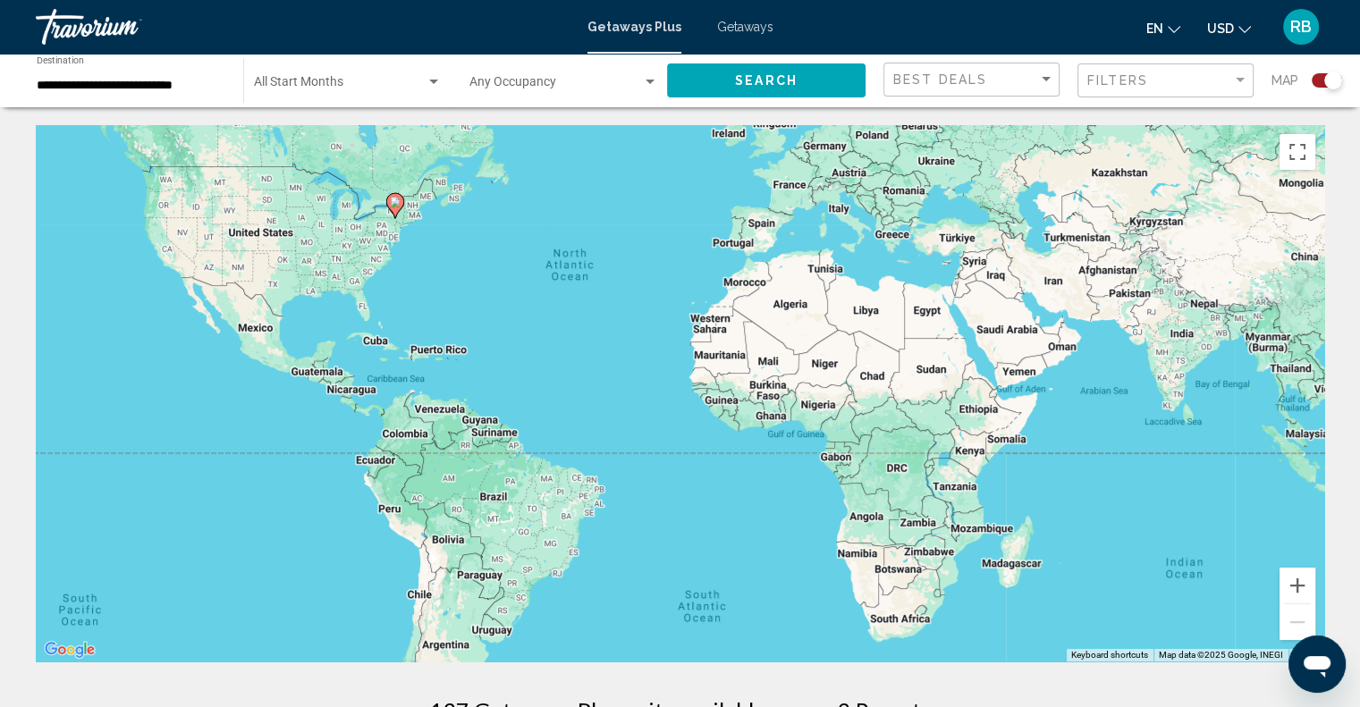
click at [400, 207] on image "Main content" at bounding box center [395, 202] width 11 height 11
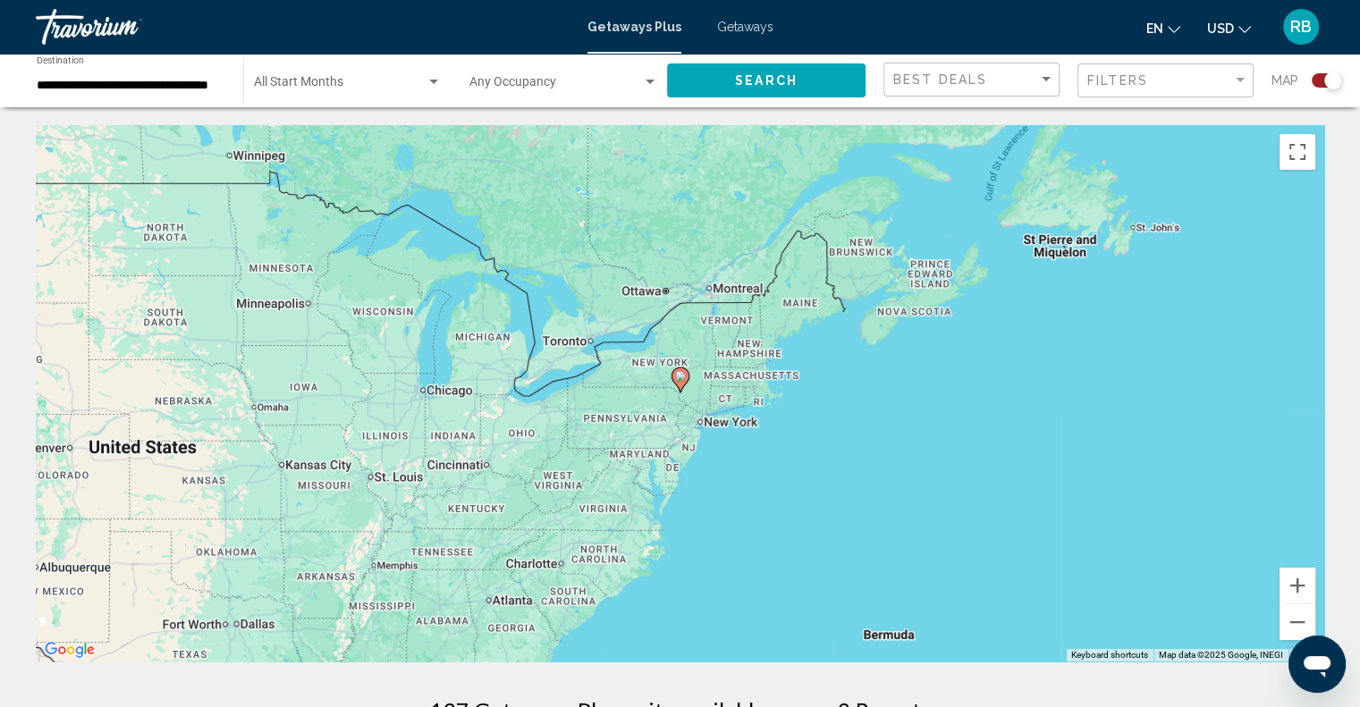
click at [681, 385] on icon "Main content" at bounding box center [680, 379] width 16 height 23
type input "**********"
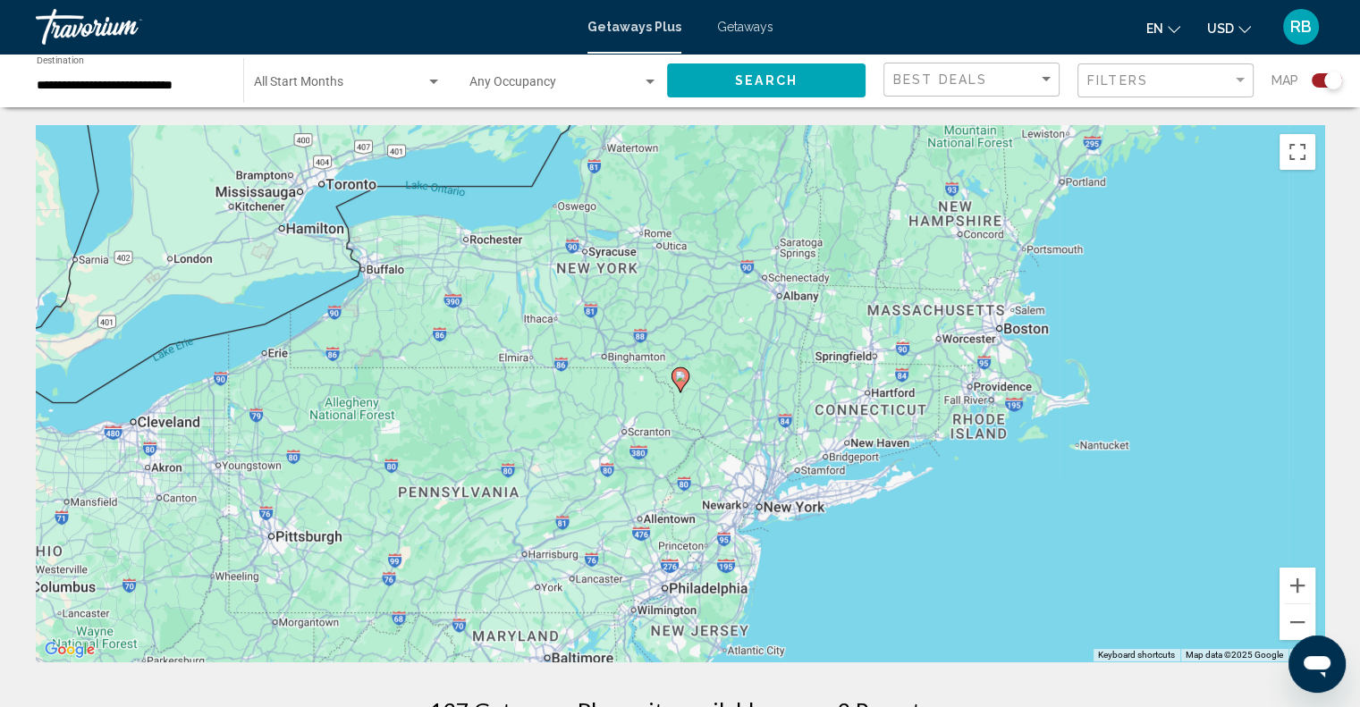
click at [742, 32] on span "Getaways" at bounding box center [745, 27] width 56 height 14
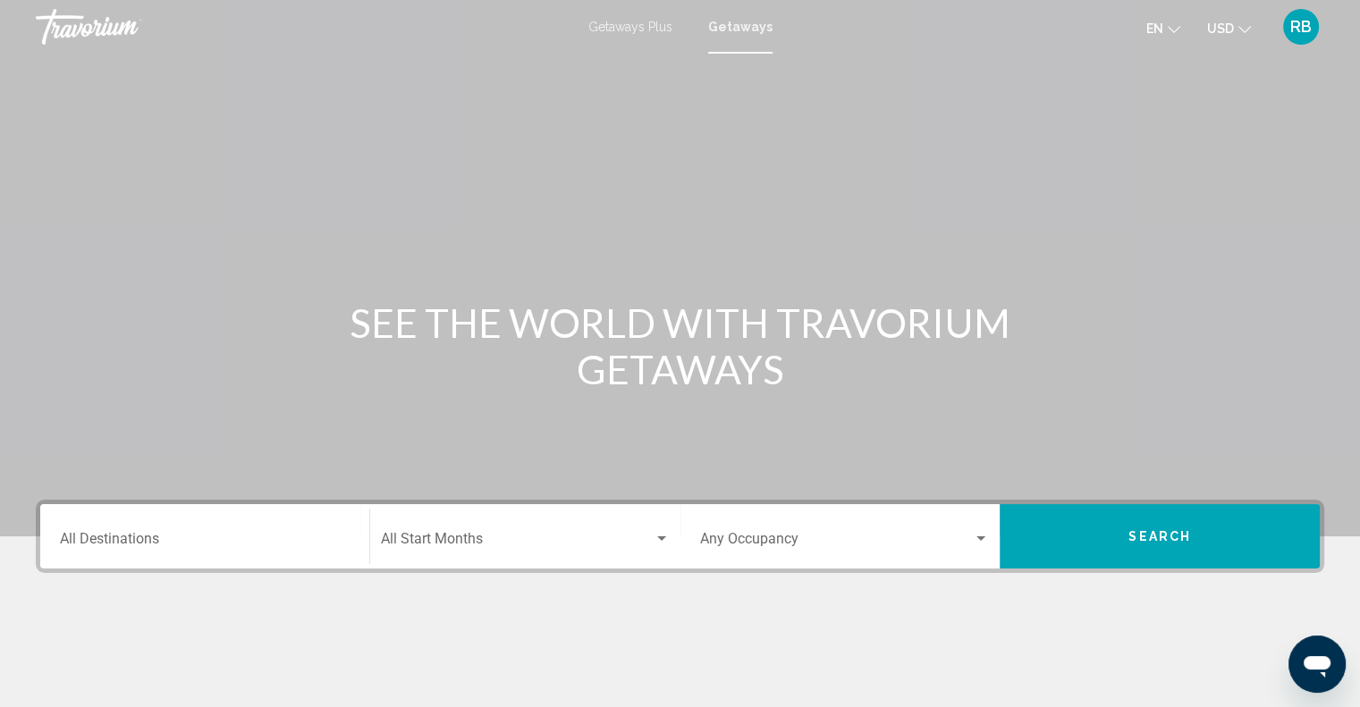
click at [343, 552] on div "Destination All Destinations" at bounding box center [205, 537] width 290 height 56
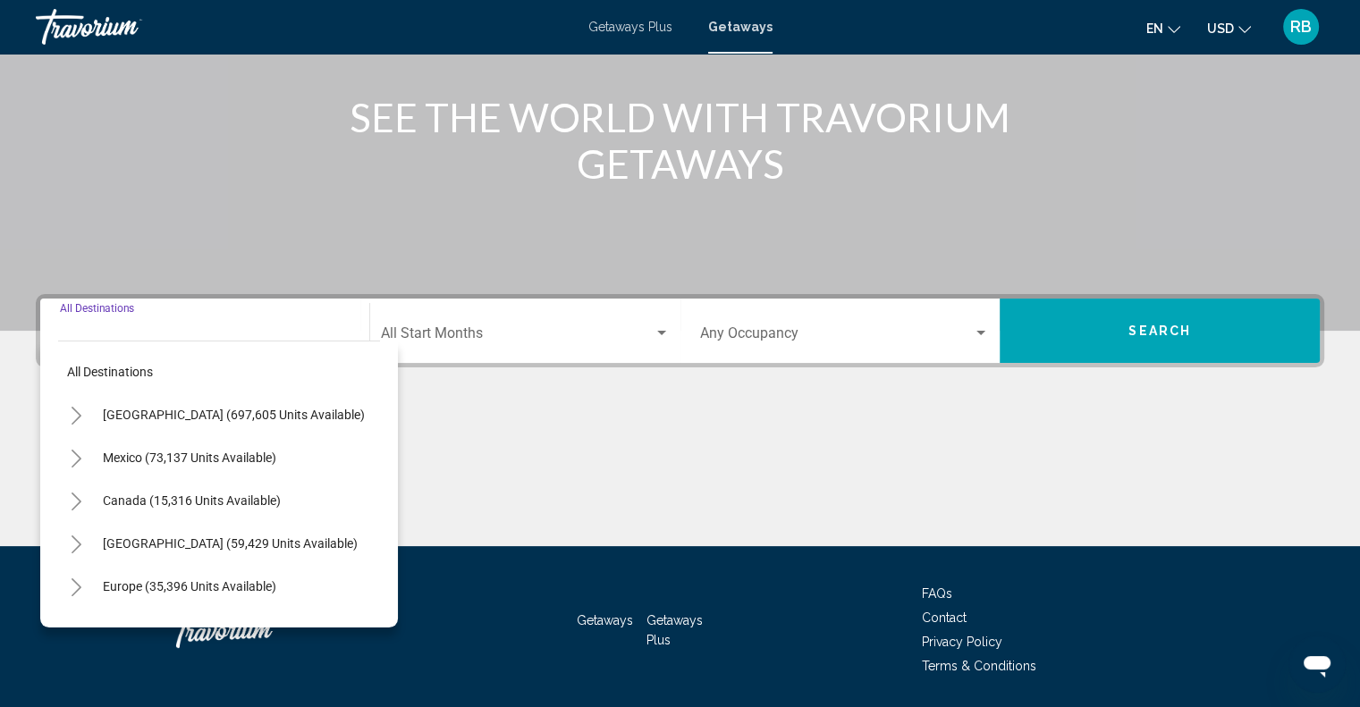
scroll to position [263, 0]
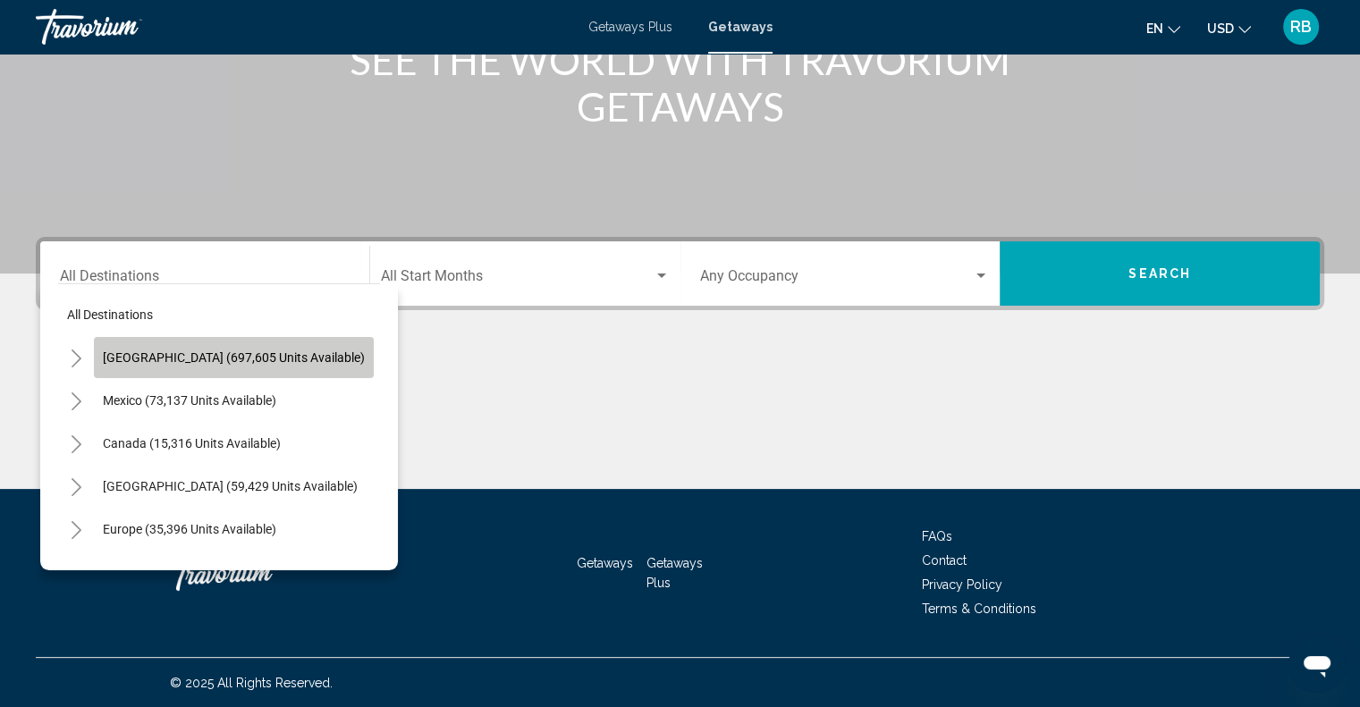
click at [265, 354] on span "[GEOGRAPHIC_DATA] (697,605 units available)" at bounding box center [234, 358] width 262 height 14
type input "**********"
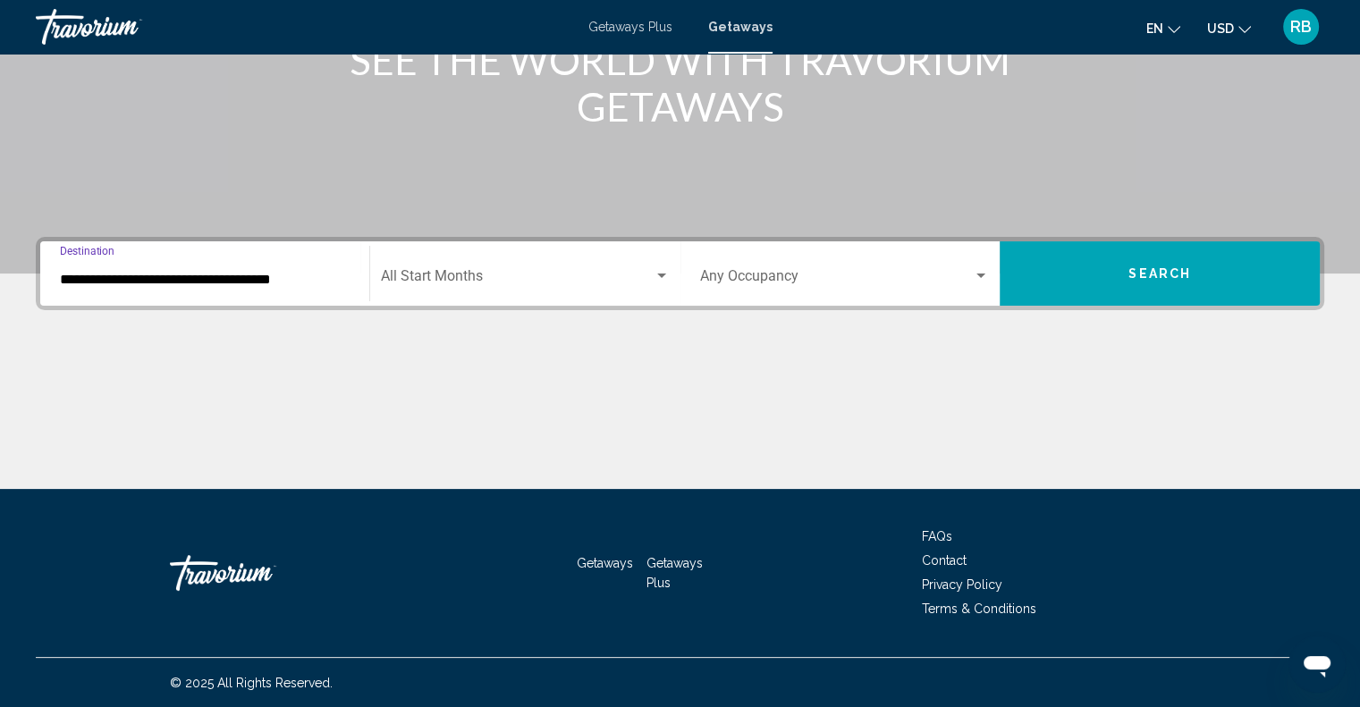
click at [306, 284] on input "**********" at bounding box center [205, 280] width 290 height 16
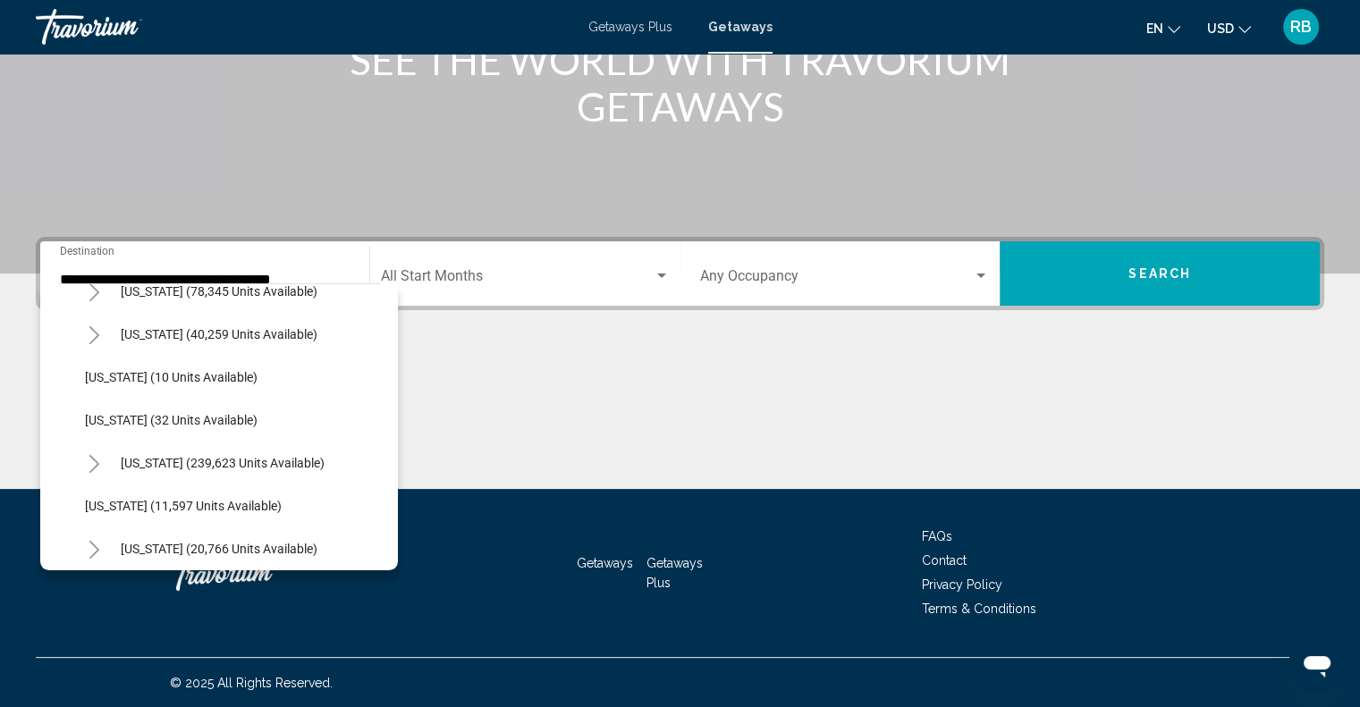
scroll to position [0, 0]
